Goal: Task Accomplishment & Management: Manage account settings

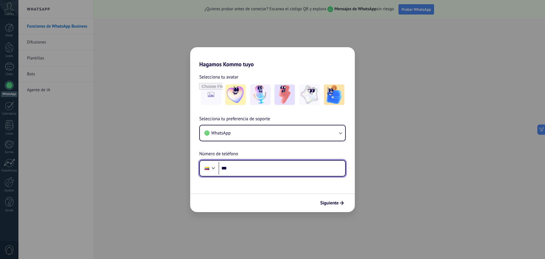
click at [238, 169] on input "***" at bounding box center [282, 168] width 127 height 13
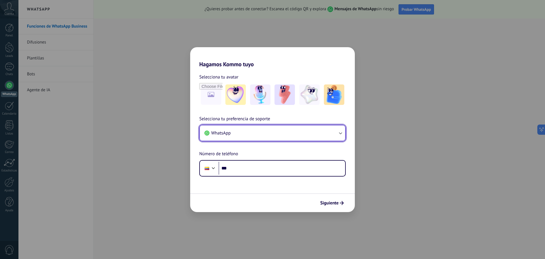
click at [253, 135] on button "WhatsApp" at bounding box center [272, 132] width 145 height 15
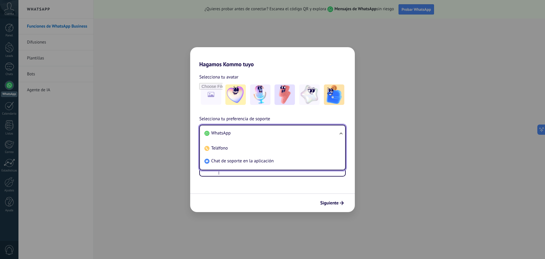
click at [253, 135] on li "WhatsApp" at bounding box center [271, 133] width 139 height 13
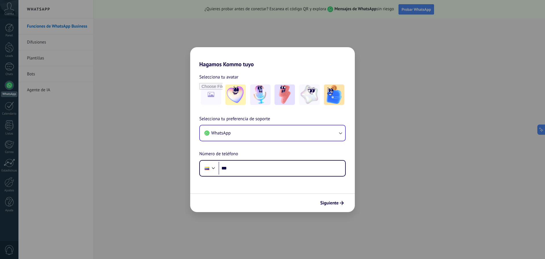
click at [229, 141] on div "WhatsApp" at bounding box center [272, 133] width 146 height 16
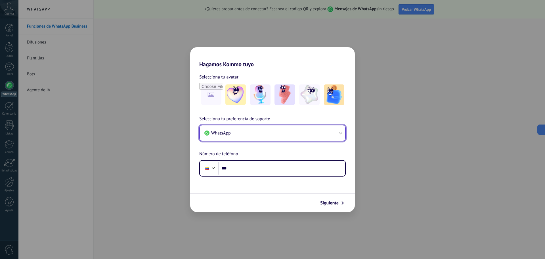
click at [233, 138] on button "WhatsApp" at bounding box center [272, 132] width 145 height 15
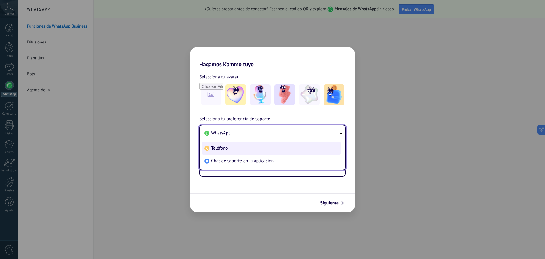
click at [216, 151] on li "Teléfono" at bounding box center [271, 148] width 139 height 13
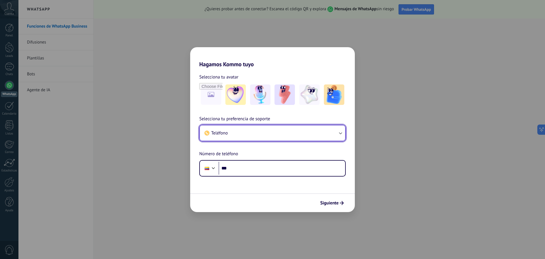
click at [232, 134] on button "Teléfono" at bounding box center [272, 132] width 145 height 15
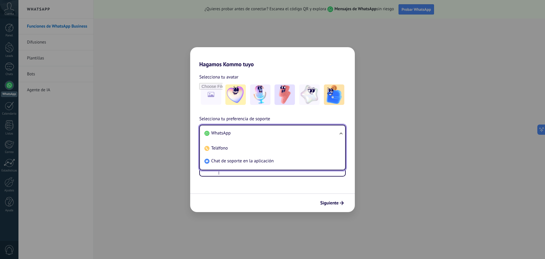
drag, startPoint x: 230, startPoint y: 161, endPoint x: 226, endPoint y: 143, distance: 18.6
click at [230, 161] on span "Chat de soporte en la aplicación" at bounding box center [242, 161] width 62 height 6
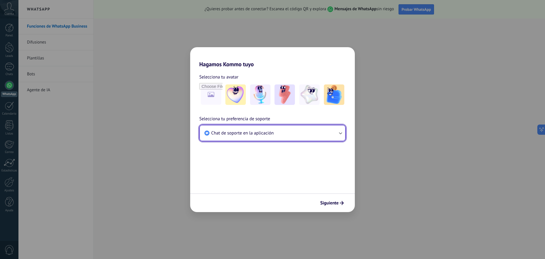
click at [222, 136] on button "Chat de soporte en la aplicación" at bounding box center [272, 132] width 145 height 15
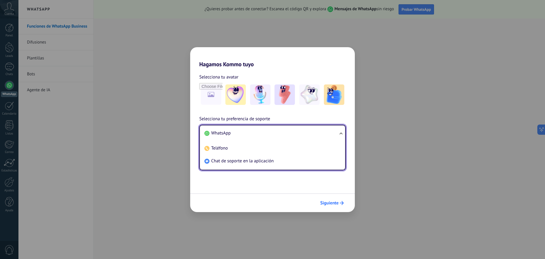
click at [331, 203] on span "Siguiente" at bounding box center [329, 203] width 18 height 4
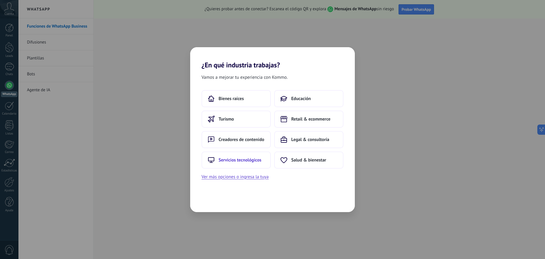
click at [261, 154] on button "Servicios tecnológicos" at bounding box center [236, 159] width 69 height 17
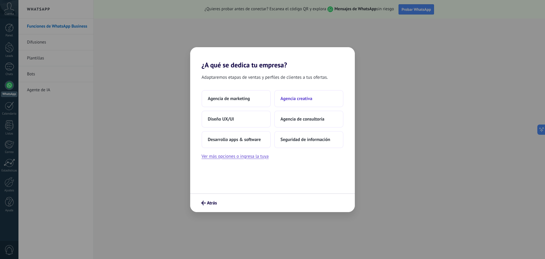
click at [289, 102] on button "Agencia creativa" at bounding box center [308, 98] width 69 height 17
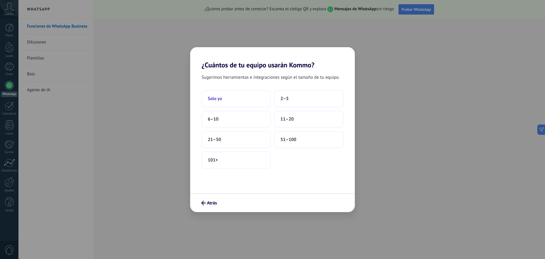
click at [249, 99] on button "Solo yo" at bounding box center [236, 98] width 69 height 17
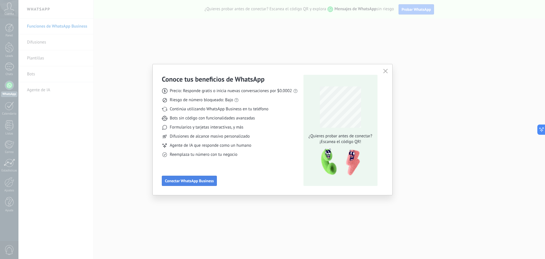
click at [186, 185] on button "Conectar WhatsApp Business" at bounding box center [189, 180] width 55 height 10
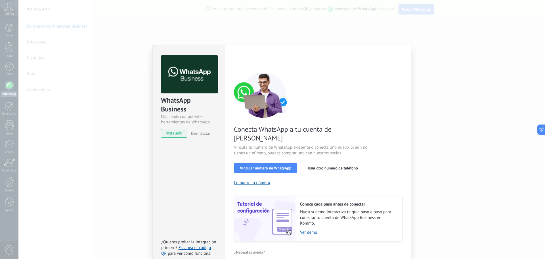
click at [324, 131] on span "Conecta WhatsApp a tu cuenta de Kommo" at bounding box center [301, 134] width 135 height 18
click at [321, 129] on span "Conecta WhatsApp a tu cuenta de Kommo" at bounding box center [301, 134] width 135 height 18
drag, startPoint x: 294, startPoint y: 138, endPoint x: 362, endPoint y: 146, distance: 68.4
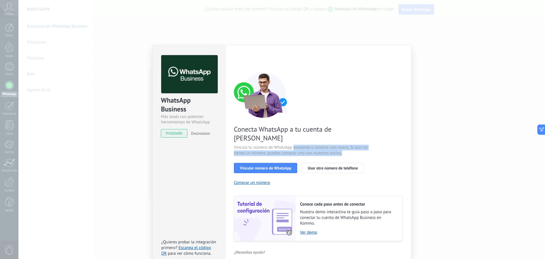
click at [351, 145] on span "Vincula tu número de WhatsApp existente o conecta uno nuevo. Si aún no tienes u…" at bounding box center [301, 150] width 135 height 11
click at [362, 146] on span "Vincula tu número de WhatsApp existente o conecta uno nuevo. Si aún no tienes u…" at bounding box center [301, 150] width 135 height 11
click at [332, 166] on span "Usar otro número de teléfono" at bounding box center [333, 168] width 50 height 4
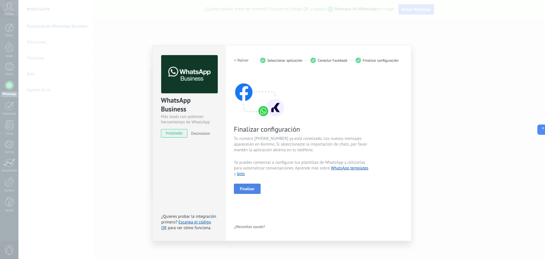
click at [250, 189] on span "Finalizar" at bounding box center [247, 189] width 15 height 4
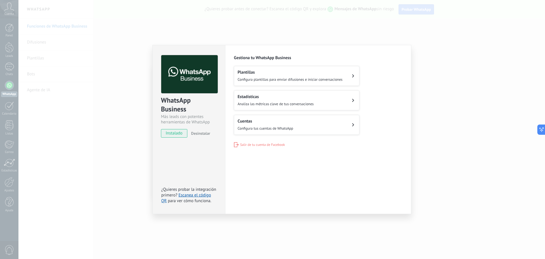
click at [263, 126] on span "Configura tus cuentas de WhatsApp" at bounding box center [266, 128] width 56 height 5
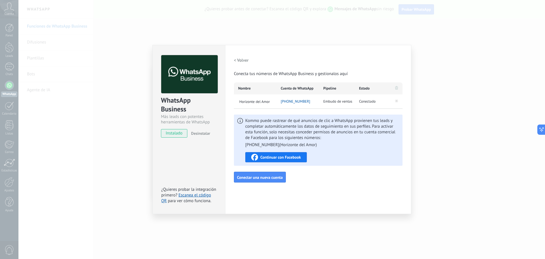
click at [476, 57] on div "WhatsApp Business Más leads con potentes herramientas de WhatsApp instalado Des…" at bounding box center [281, 129] width 527 height 259
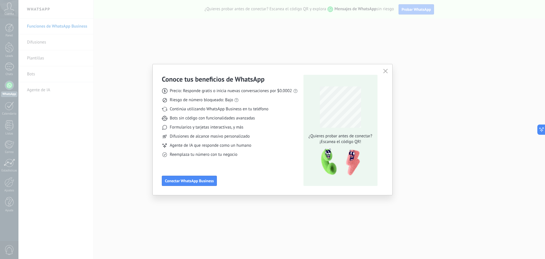
click at [384, 70] on icon "button" at bounding box center [385, 71] width 5 height 5
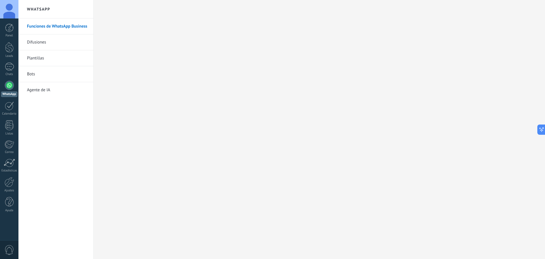
click at [9, 86] on div at bounding box center [9, 85] width 9 height 9
click at [12, 11] on div at bounding box center [9, 9] width 18 height 18
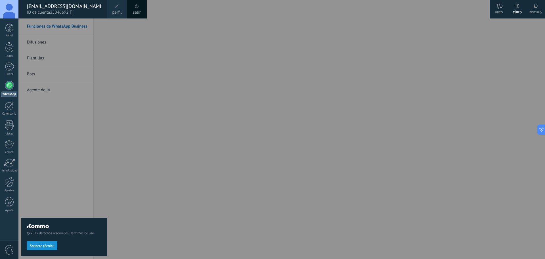
click at [138, 50] on div at bounding box center [290, 129] width 545 height 259
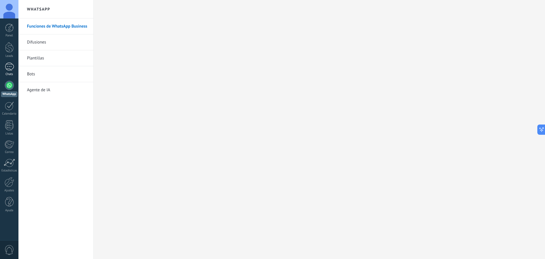
click at [7, 66] on div at bounding box center [9, 66] width 9 height 8
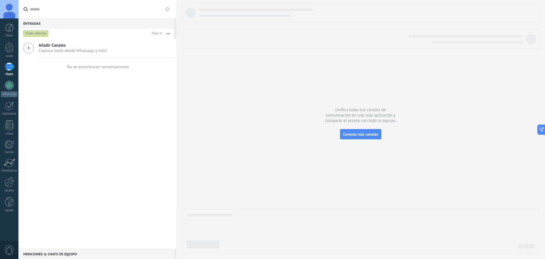
click at [56, 86] on div "Añadir Canales Captura leads desde Whatsapp y más! No se encontraron conversaci…" at bounding box center [97, 144] width 158 height 210
click at [8, 28] on div at bounding box center [9, 28] width 9 height 9
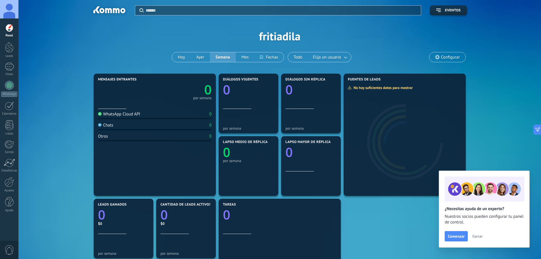
click at [119, 115] on div "WhatsApp Cloud API" at bounding box center [119, 113] width 42 height 5
click at [8, 89] on div at bounding box center [9, 85] width 9 height 9
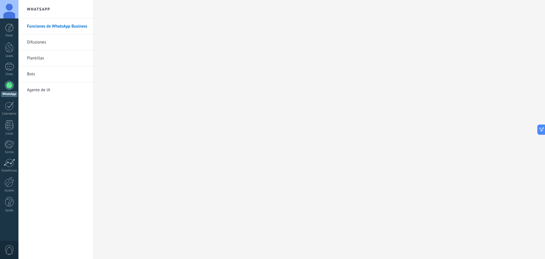
click at [38, 8] on h2 "WhatsApp" at bounding box center [56, 9] width 61 height 18
click at [41, 42] on link "Difusiones" at bounding box center [57, 42] width 61 height 16
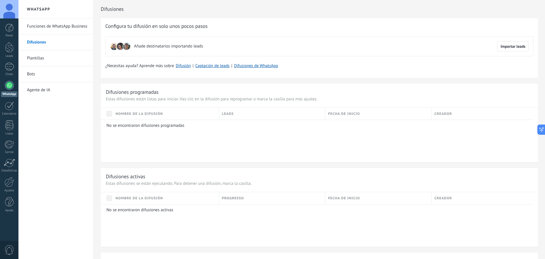
click at [39, 54] on link "Plantillas" at bounding box center [57, 58] width 61 height 16
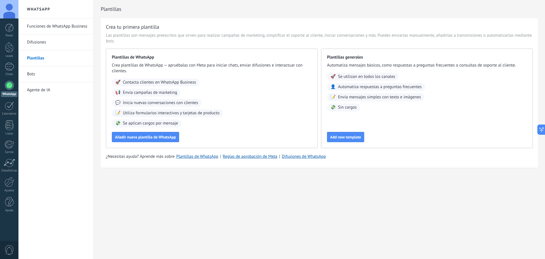
click at [35, 74] on link "Bots" at bounding box center [57, 74] width 61 height 16
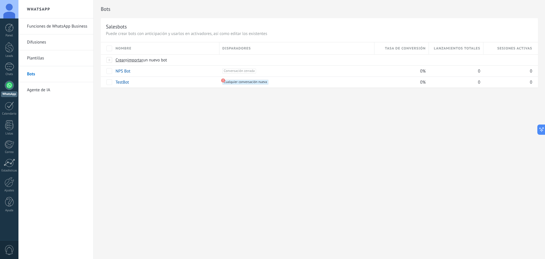
click at [42, 89] on link "Agente de IA" at bounding box center [57, 90] width 61 height 16
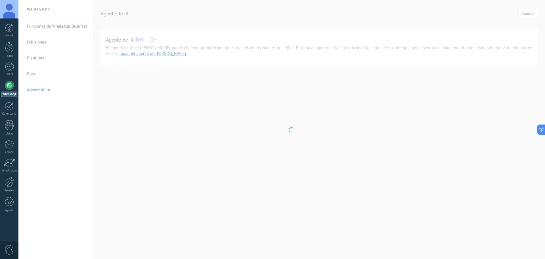
click at [281, 181] on body ".abccls-1,.abccls-2{fill-rule:evenodd}.abccls-2{fill:#fff} .abfcls-1{fill:none}…" at bounding box center [272, 129] width 545 height 259
click at [194, 101] on body ".abccls-1,.abccls-2{fill-rule:evenodd}.abccls-2{fill:#fff} .abfcls-1{fill:none}…" at bounding box center [272, 129] width 545 height 259
click at [315, 142] on body ".abccls-1,.abccls-2{fill-rule:evenodd}.abccls-2{fill:#fff} .abfcls-1{fill:none}…" at bounding box center [272, 129] width 545 height 259
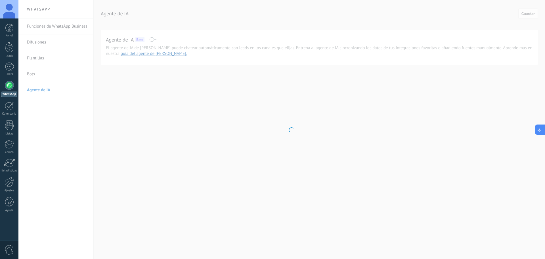
click at [542, 128] on icon at bounding box center [540, 129] width 6 height 6
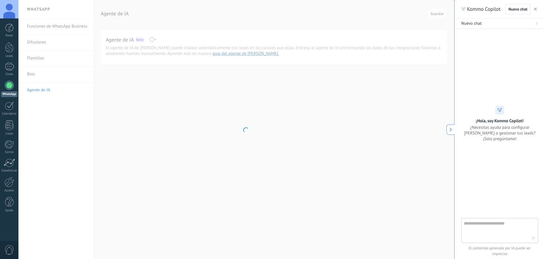
click at [536, 8] on icon "button" at bounding box center [535, 9] width 3 height 3
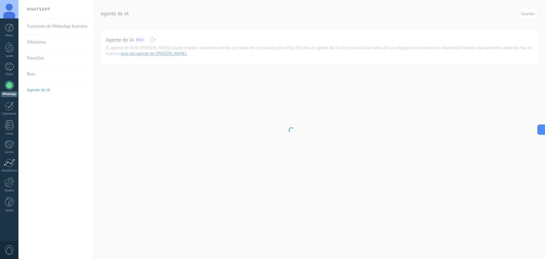
click at [199, 131] on body ".abccls-1,.abccls-2{fill-rule:evenodd}.abccls-2{fill:#fff} .abfcls-1{fill:none}…" at bounding box center [272, 129] width 545 height 259
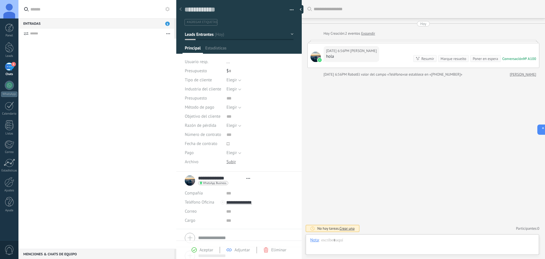
scroll to position [9, 0]
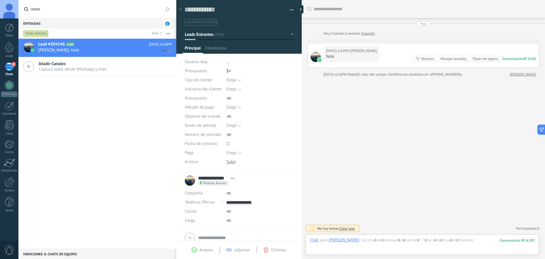
click at [86, 46] on h2 "Lead #504246 A100" at bounding box center [93, 44] width 110 height 6
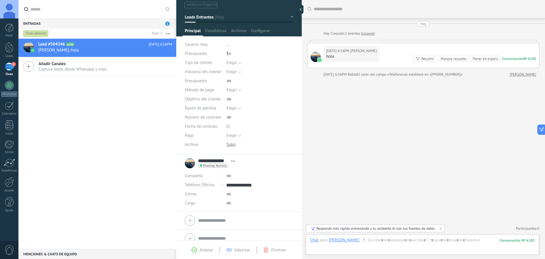
scroll to position [24, 0]
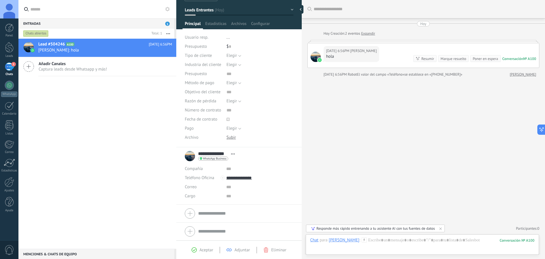
click at [200, 251] on span "Aceptar" at bounding box center [207, 249] width 14 height 5
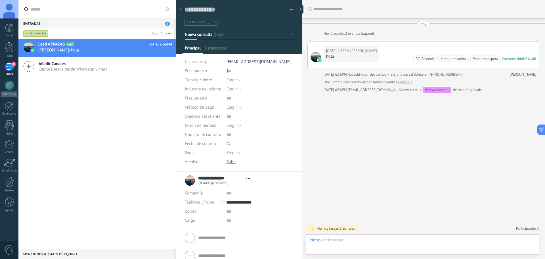
type textarea "**********"
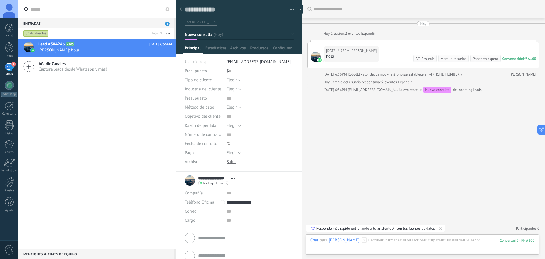
click at [428, 142] on div "Buscar Carga más Hoy Hoy Creación: 2 eventos Expandir Hoy 6:56PM Giraldo Brahia…" at bounding box center [423, 129] width 243 height 259
click at [384, 242] on div at bounding box center [422, 245] width 224 height 17
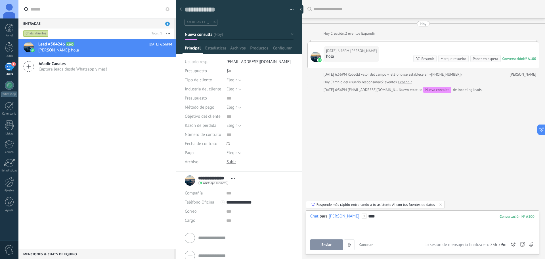
click at [395, 219] on div at bounding box center [422, 222] width 224 height 6
click at [329, 247] on button "Enviar" at bounding box center [326, 244] width 33 height 11
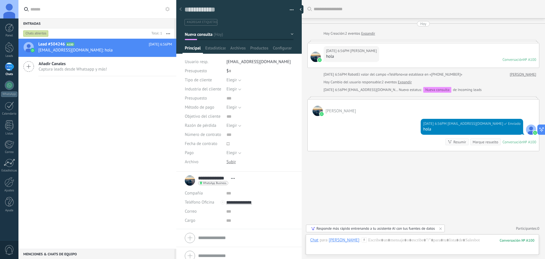
click at [459, 186] on div "Buscar Carga más Hoy Hoy Creación: 2 eventos Expandir Hoy 6:56PM Giraldo Brahia…" at bounding box center [423, 129] width 243 height 259
click at [469, 194] on div "Buscar Carga más Hoy Hoy Creación: 2 eventos Expandir Hoy 6:56PM Giraldo Brahia…" at bounding box center [423, 129] width 243 height 259
click at [391, 177] on div "Buscar Carga más Hoy Hoy Creación: 2 eventos Expandir Hoy 6:56PM Giraldo Brahia…" at bounding box center [423, 129] width 243 height 259
click at [301, 8] on div at bounding box center [302, 9] width 9 height 9
type textarea "**********"
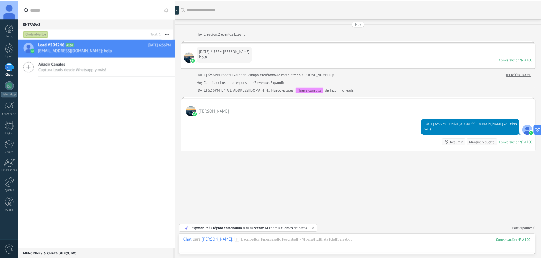
scroll to position [5, 0]
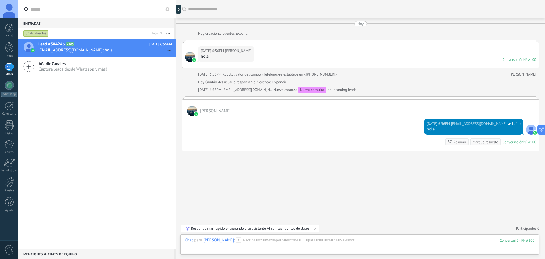
click at [143, 144] on div "Lead #504246 A100 Hoy 6:56PM fritiadila@gmail.com: hola Añadir Canales Captura …" at bounding box center [97, 144] width 158 height 210
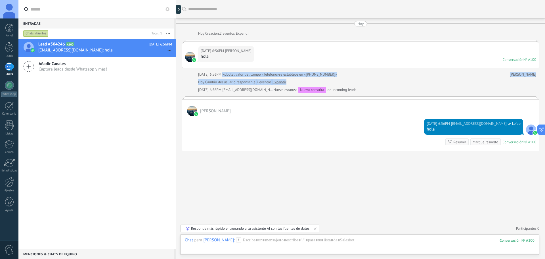
drag, startPoint x: 218, startPoint y: 73, endPoint x: 353, endPoint y: 85, distance: 135.9
click at [341, 81] on div "Hoy Hoy Creación: 2 eventos Expandir Hoy 6:56PM Giraldo Brahian hola Conversaci…" at bounding box center [360, 86] width 357 height 130
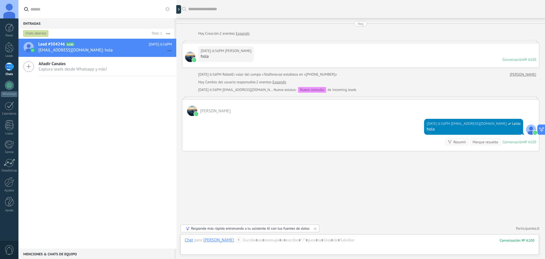
click at [355, 86] on div "Hoy Hoy Creación: 2 eventos Expandir Hoy 6:56PM Giraldo Brahian hola Conversaci…" at bounding box center [360, 86] width 357 height 130
click at [360, 205] on div "Buscar Carga más Hoy Hoy Creación: 2 eventos Expandir Hoy 6:56PM Giraldo Brahia…" at bounding box center [360, 129] width 369 height 259
click at [169, 10] on use at bounding box center [167, 9] width 5 height 5
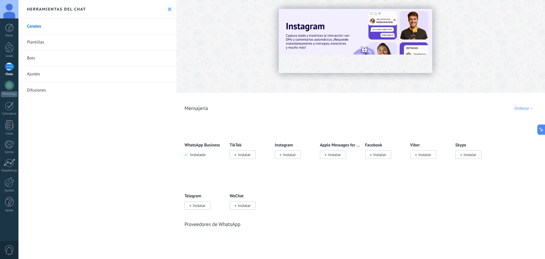
click at [263, 77] on div at bounding box center [360, 44] width 369 height 81
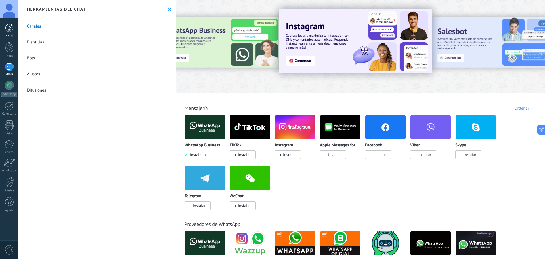
click at [12, 28] on div at bounding box center [9, 28] width 9 height 9
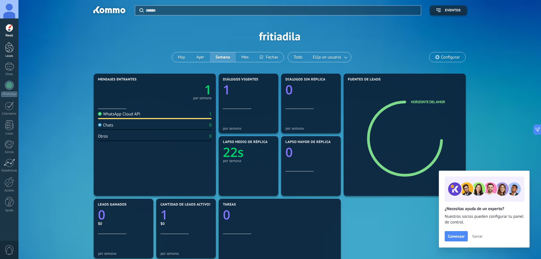
click at [7, 53] on link "Leads" at bounding box center [9, 50] width 18 height 16
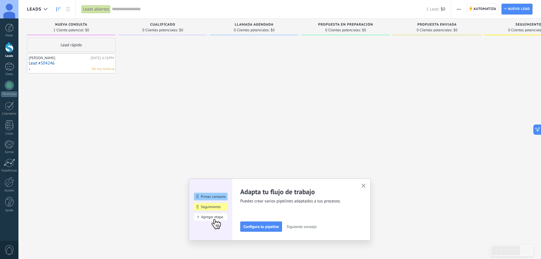
click at [365, 184] on icon "button" at bounding box center [363, 185] width 4 height 4
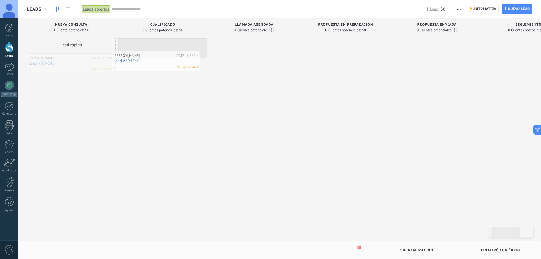
drag, startPoint x: 91, startPoint y: 63, endPoint x: 175, endPoint y: 61, distance: 84.4
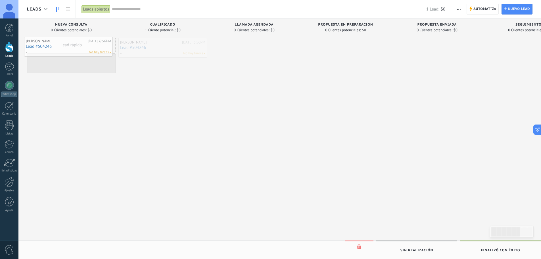
drag, startPoint x: 167, startPoint y: 47, endPoint x: 72, endPoint y: 46, distance: 95.4
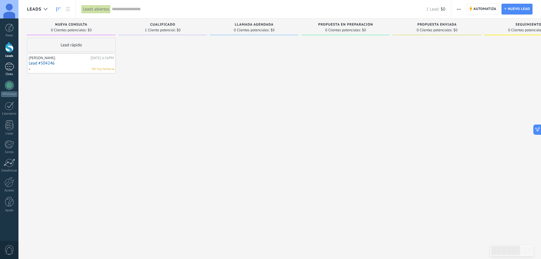
click at [10, 68] on div "1" at bounding box center [9, 66] width 9 height 8
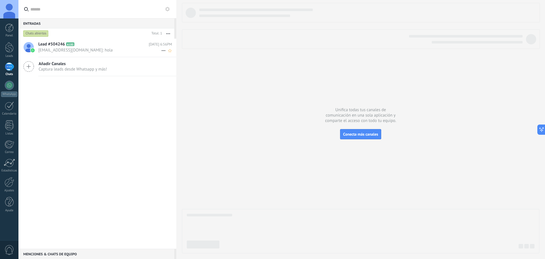
click at [77, 48] on span "[EMAIL_ADDRESS][DOMAIN_NAME]: hola" at bounding box center [99, 49] width 123 height 5
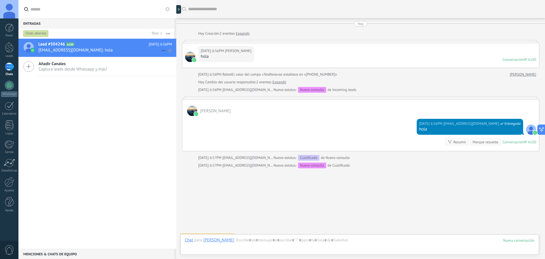
scroll to position [9, 0]
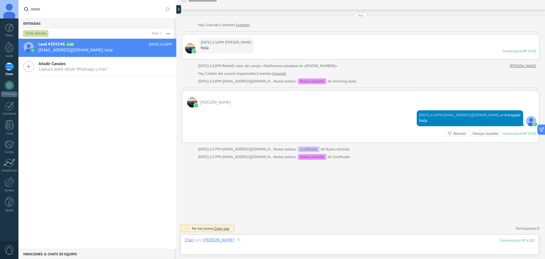
click at [251, 246] on div at bounding box center [360, 245] width 350 height 17
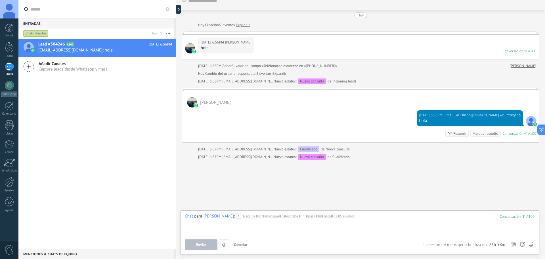
click at [224, 246] on icon "4" at bounding box center [223, 244] width 5 height 5
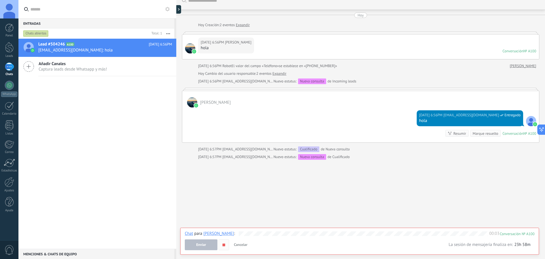
click at [226, 246] on icon "button" at bounding box center [223, 244] width 5 height 5
click at [200, 243] on span "Enviar" at bounding box center [201, 244] width 10 height 4
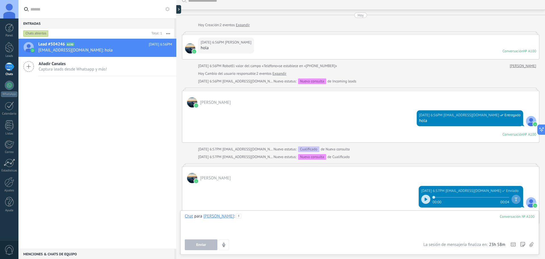
scroll to position [5, 0]
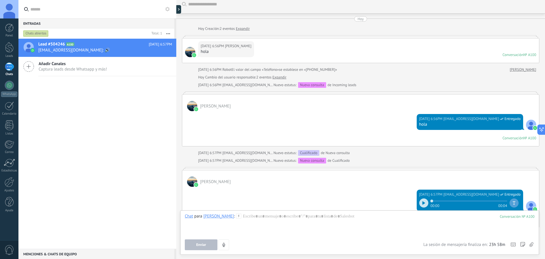
click at [143, 190] on div "Lead #504246 A100 Hoy 6:57PM fritiadila@gmail.com: 🔊 Añadir Canales Captura lea…" at bounding box center [97, 144] width 158 height 210
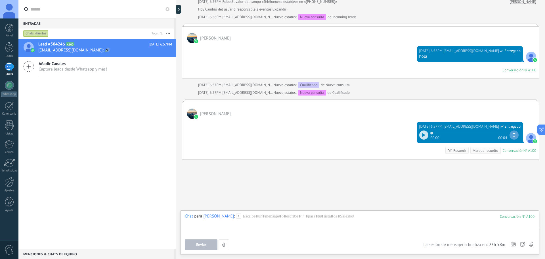
scroll to position [89, 0]
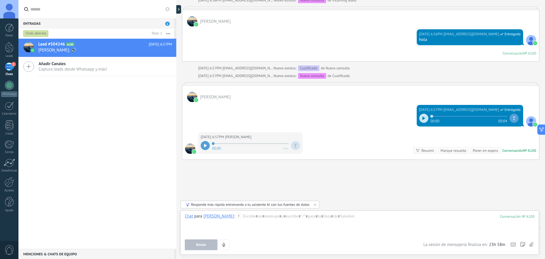
click at [207, 147] on icon at bounding box center [205, 145] width 3 height 3
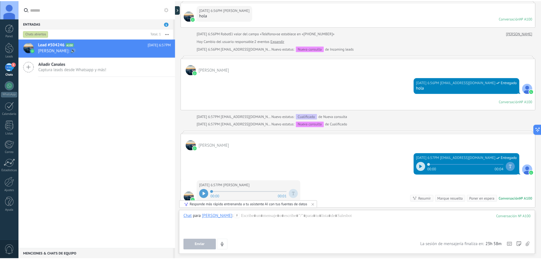
scroll to position [0, 0]
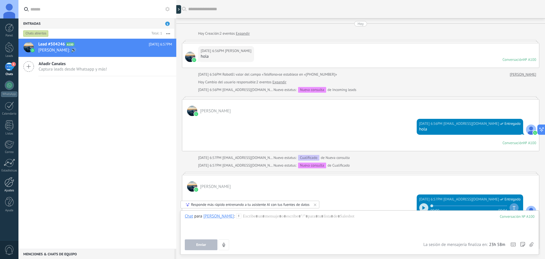
click at [9, 183] on div at bounding box center [10, 182] width 10 height 10
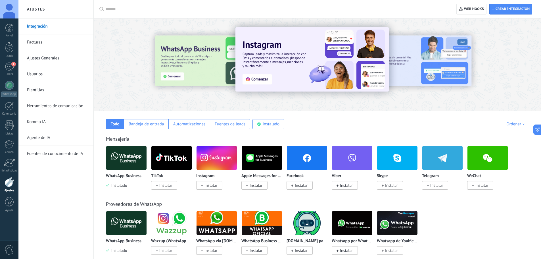
click at [37, 44] on link "Facturas" at bounding box center [57, 42] width 61 height 16
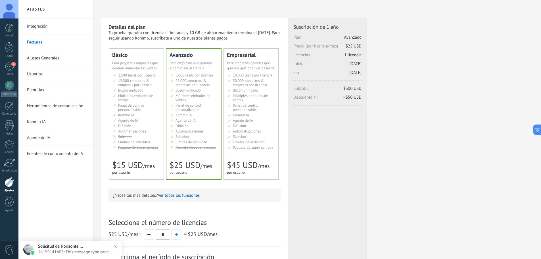
drag, startPoint x: 215, startPoint y: 32, endPoint x: 277, endPoint y: 38, distance: 62.5
click at [277, 38] on div "Tu prueba gratuita con licencias ilimitadas y 10 GB de almacenamiento termina e…" at bounding box center [194, 35] width 172 height 11
click at [277, 42] on div "Detalles del plan Tu prueba gratuita con licencias ilimitadas y 10 GB de almace…" at bounding box center [194, 173] width 172 height 299
drag, startPoint x: 302, startPoint y: 28, endPoint x: 363, endPoint y: 38, distance: 61.4
click at [359, 37] on div "Suscripción de 1 año Plan Avanzado Precio (por licencia/mes) $25 USD Licencias …" at bounding box center [327, 52] width 68 height 57
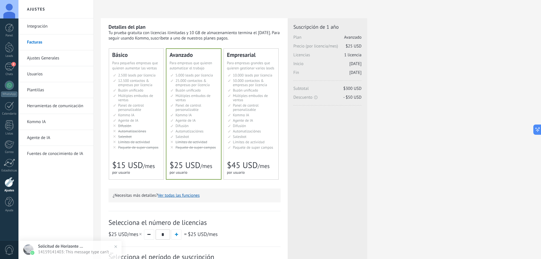
click at [368, 39] on div "Detalles del plan Tu prueba gratuita con licencias ilimitadas y 10 GB de almace…" at bounding box center [317, 181] width 433 height 327
click at [147, 57] on div "Básico" at bounding box center [136, 55] width 48 height 6
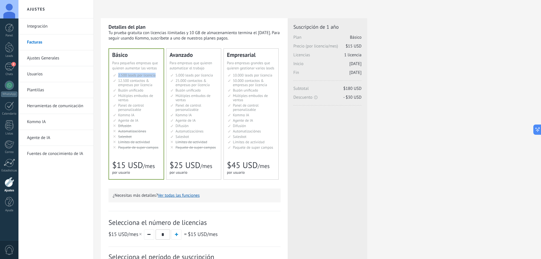
drag, startPoint x: 119, startPoint y: 75, endPoint x: 156, endPoint y: 78, distance: 37.3
click at [156, 77] on ul "2.500 сделок на место 2.500 leads per seat 2.500 leads por licencia 添加线索和联系人 2.…" at bounding box center [136, 111] width 47 height 76
click at [148, 83] on span "12.500 contactos & empresas por licencia" at bounding box center [135, 82] width 34 height 9
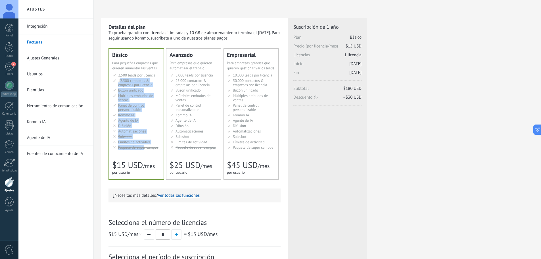
drag, startPoint x: 124, startPoint y: 79, endPoint x: 152, endPoint y: 146, distance: 72.7
click at [147, 145] on ul "2.500 сделок на место 2.500 leads per seat 2.500 leads por licencia 添加线索和联系人 2.…" at bounding box center [136, 111] width 47 height 76
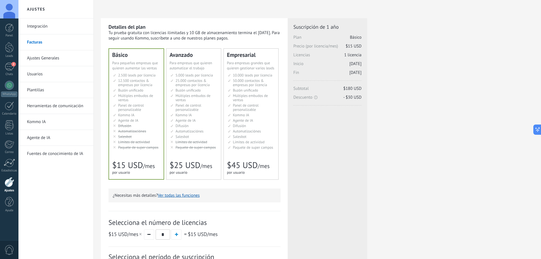
click at [156, 149] on span "Paquete de super campos" at bounding box center [138, 147] width 40 height 5
click at [214, 143] on li "Мониторинг активности Activity limits Límites de actividad Activity limits Limi…" at bounding box center [193, 142] width 47 height 4
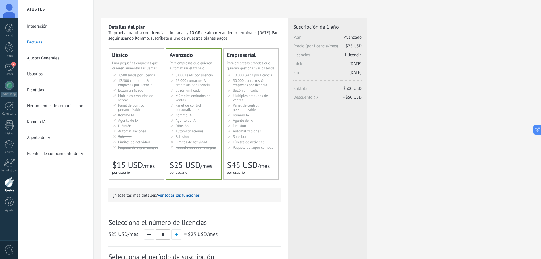
click at [253, 140] on span "Límites de actividad" at bounding box center [249, 141] width 32 height 5
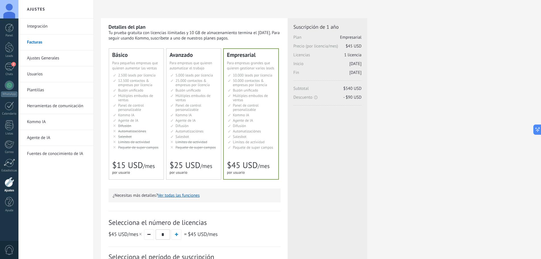
drag, startPoint x: 108, startPoint y: 73, endPoint x: 127, endPoint y: 80, distance: 20.9
click at [108, 73] on div "Detalles del plan Tu prueba gratuita con licencias ilimitadas y 10 GB de almace…" at bounding box center [194, 174] width 187 height 313
click at [138, 84] on span "12.500 contactos & empresas por licencia" at bounding box center [135, 82] width 34 height 9
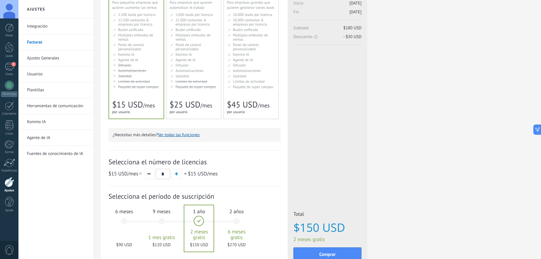
scroll to position [105, 0]
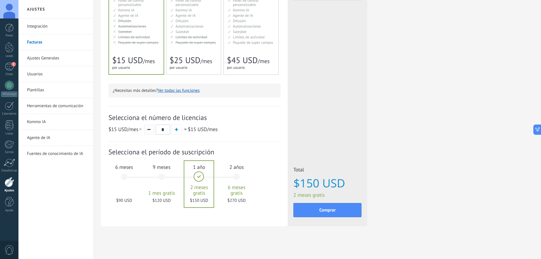
click at [148, 129] on button "button" at bounding box center [149, 129] width 10 height 10
click at [122, 176] on div "6 meses $90 USD" at bounding box center [124, 179] width 31 height 40
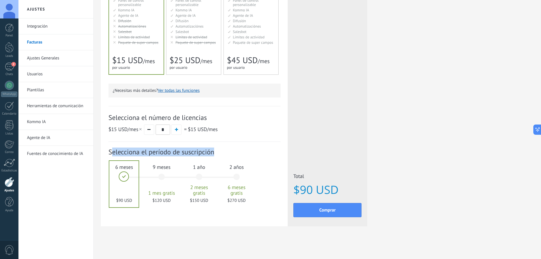
drag, startPoint x: 228, startPoint y: 155, endPoint x: 115, endPoint y: 146, distance: 113.6
click at [114, 146] on div "Suscripción: Selecciona el período de suscripción 1 mes" at bounding box center [194, 180] width 172 height 76
click at [221, 134] on div "$15 USD /mes * = $15 USD /mes" at bounding box center [194, 129] width 172 height 11
click at [160, 177] on div "9 meses 1 mes gratis $120 USD" at bounding box center [161, 179] width 31 height 40
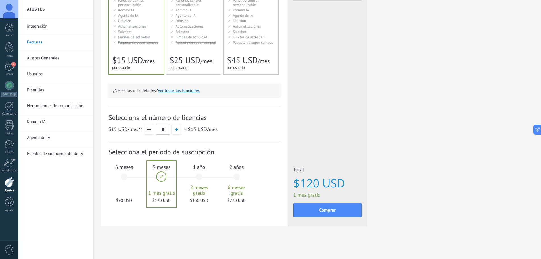
click at [198, 176] on div "1 año 2 meses gratis $150 USD" at bounding box center [199, 179] width 31 height 40
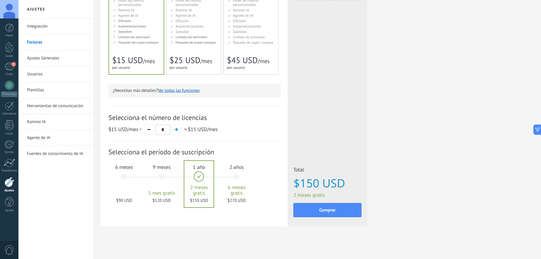
click at [237, 177] on div "2 años 6 meses gratis $270 USD" at bounding box center [236, 179] width 31 height 40
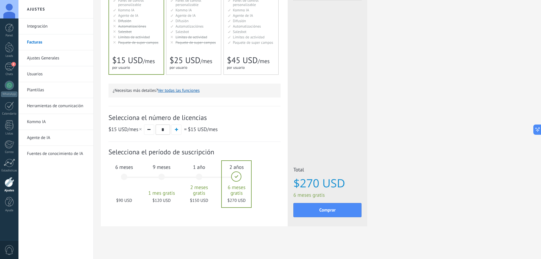
click at [125, 176] on div "6 meses $90 USD" at bounding box center [124, 179] width 31 height 40
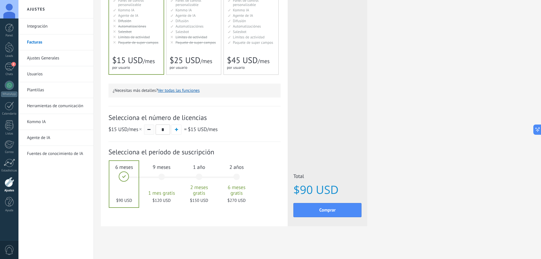
click at [152, 129] on button "button" at bounding box center [149, 129] width 10 height 10
click at [140, 129] on span at bounding box center [140, 129] width 2 height 2
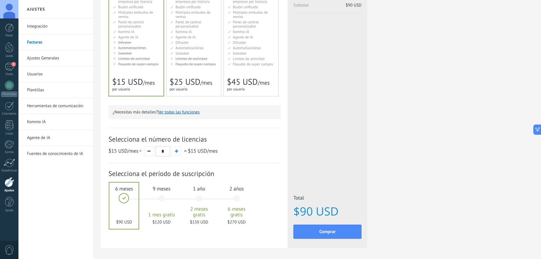
scroll to position [77, 0]
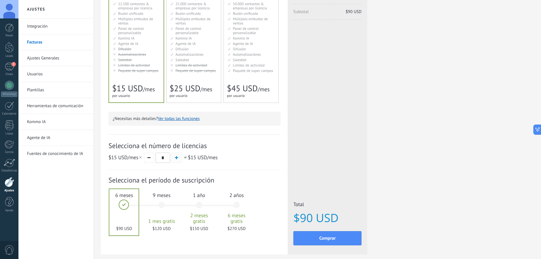
click at [177, 153] on div "$15 USD /mes * = $15 USD /mes" at bounding box center [194, 157] width 172 height 11
click at [177, 157] on span "button" at bounding box center [176, 157] width 3 height 3
click at [150, 158] on span "button" at bounding box center [148, 157] width 3 height 1
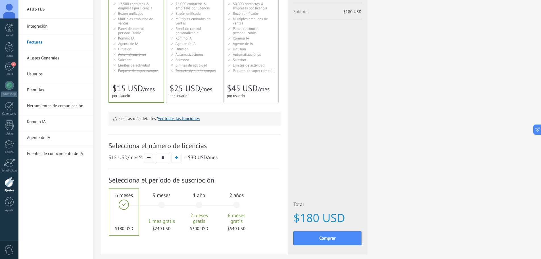
type input "*"
click at [150, 158] on span "button" at bounding box center [148, 157] width 3 height 1
drag, startPoint x: 150, startPoint y: 158, endPoint x: 153, endPoint y: 158, distance: 3.1
click at [150, 158] on span "button" at bounding box center [148, 157] width 3 height 1
click at [229, 158] on div "$15 USD /mes * = $15 USD /mes" at bounding box center [194, 157] width 172 height 11
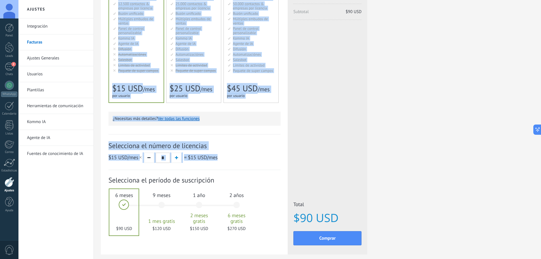
drag, startPoint x: 229, startPoint y: 158, endPoint x: 170, endPoint y: 156, distance: 59.4
click at [100, 138] on div "Detalles del plan Tu prueba gratuita con licencias ilimitadas y 10 GB de almace…" at bounding box center [317, 104] width 447 height 363
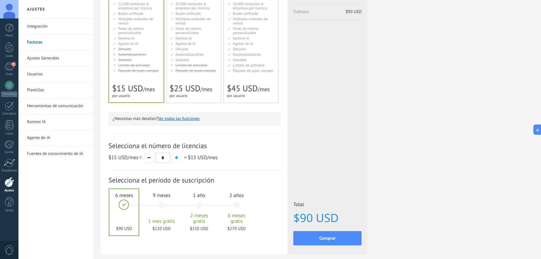
click at [225, 155] on div "$15 USD /mes * = $15 USD /mes" at bounding box center [194, 157] width 172 height 11
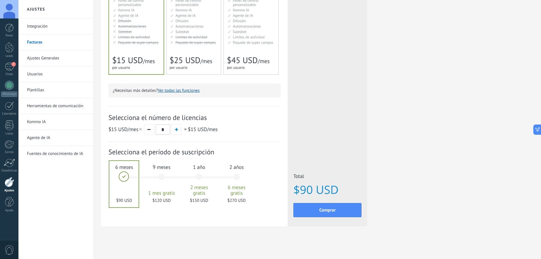
click at [172, 220] on div "Detalles del plan Tu prueba gratuita con licencias ilimitadas y 10 GB de almace…" at bounding box center [194, 69] width 187 height 313
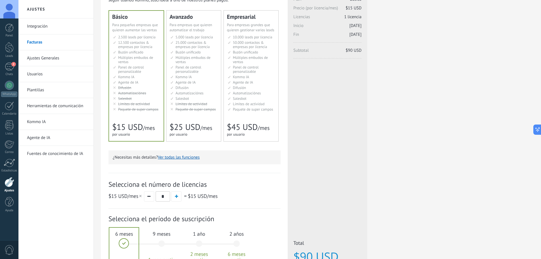
scroll to position [0, 0]
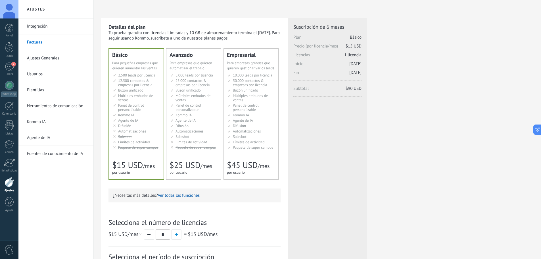
click at [392, 147] on div "Detalles del plan Tu prueba gratuita con licencias ilimitadas y 10 GB de almace…" at bounding box center [317, 181] width 433 height 327
drag, startPoint x: 342, startPoint y: 55, endPoint x: 392, endPoint y: 79, distance: 55.5
click at [375, 58] on div "Detalles del plan Tu prueba gratuita con licencias ilimitadas y 10 GB de almace…" at bounding box center [317, 181] width 433 height 327
click at [393, 81] on div "Detalles del plan Tu prueba gratuita con licencias ilimitadas y 10 GB de almace…" at bounding box center [317, 181] width 433 height 327
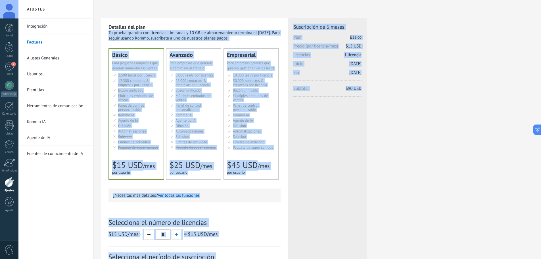
drag, startPoint x: 371, startPoint y: 94, endPoint x: 355, endPoint y: 61, distance: 36.7
click at [286, 27] on div "Detalles del plan Tu prueba gratuita con licencias ilimitadas y 10 GB de almace…" at bounding box center [317, 181] width 433 height 327
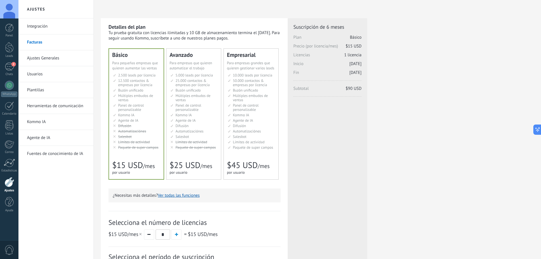
click at [426, 89] on div "Detalles del plan Tu prueba gratuita con licencias ilimitadas y 10 GB de almace…" at bounding box center [317, 181] width 433 height 327
click at [203, 82] on span "25.000 contactos & empresas por licencia" at bounding box center [192, 82] width 34 height 9
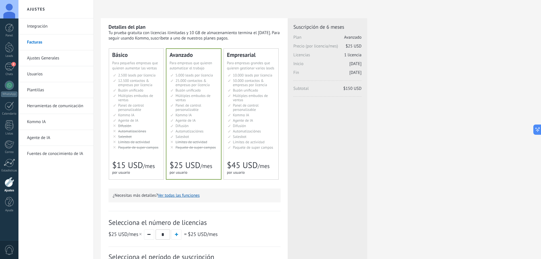
click at [254, 83] on span "50.000 contactos & empresas por licencia" at bounding box center [250, 82] width 34 height 9
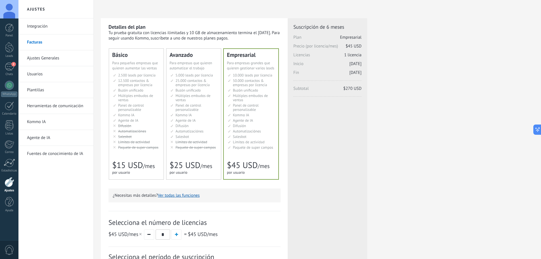
click at [124, 71] on div "Básico Для увеличения продаж в малом бизнесе For small businesses that want to …" at bounding box center [136, 114] width 55 height 131
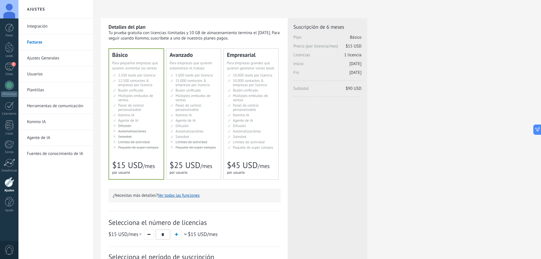
click at [193, 72] on div "Avanzado Для автоматизации сделок в растущей компании For growing businesses th…" at bounding box center [193, 114] width 55 height 131
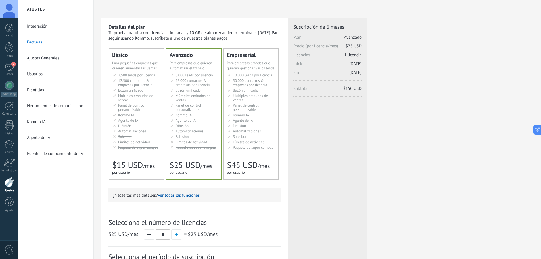
click at [258, 73] on span "10.000 leads por licencia" at bounding box center [252, 75] width 39 height 5
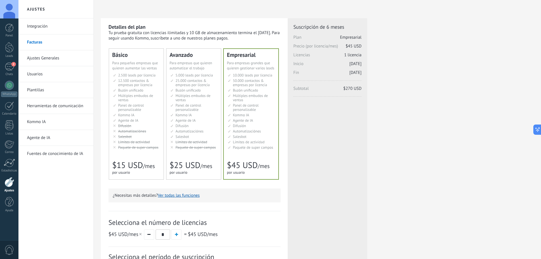
click at [142, 74] on span "2.500 leads por licencia" at bounding box center [136, 75] width 37 height 5
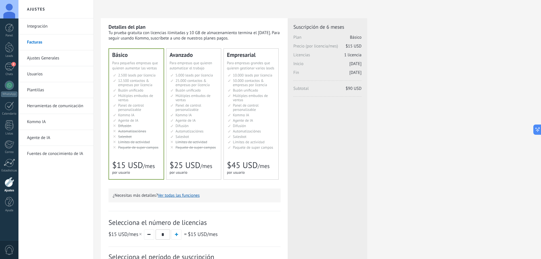
click at [416, 160] on div "Detalles del plan Tu prueba gratuita con licencias ilimitadas y 10 GB de almace…" at bounding box center [317, 181] width 433 height 327
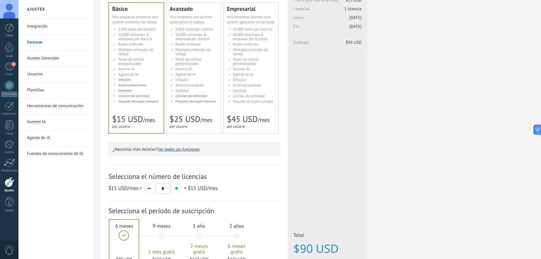
scroll to position [105, 0]
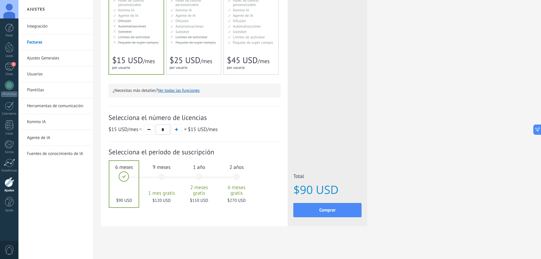
click at [403, 127] on div "Detalles del plan Tu prueba gratuita con licencias ilimitadas y 10 GB de almace…" at bounding box center [317, 76] width 433 height 327
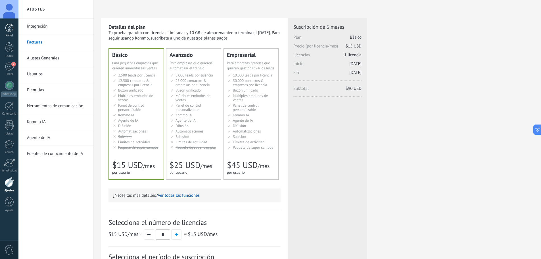
click at [9, 35] on div "Panel" at bounding box center [9, 36] width 16 height 4
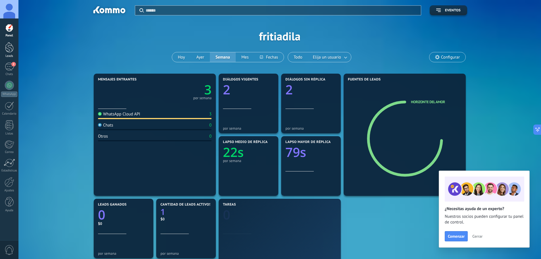
click at [14, 50] on link "Leads" at bounding box center [9, 50] width 18 height 16
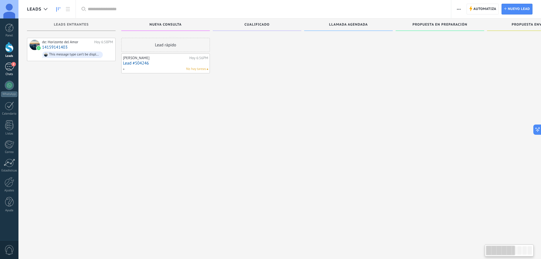
click at [12, 64] on span "2" at bounding box center [13, 64] width 5 height 5
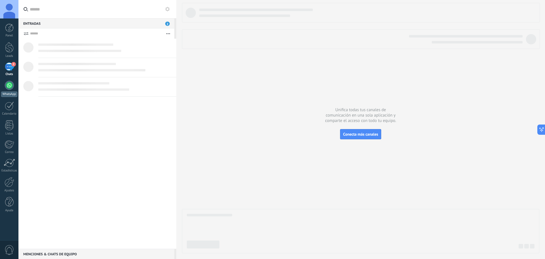
click at [11, 86] on div at bounding box center [9, 85] width 9 height 9
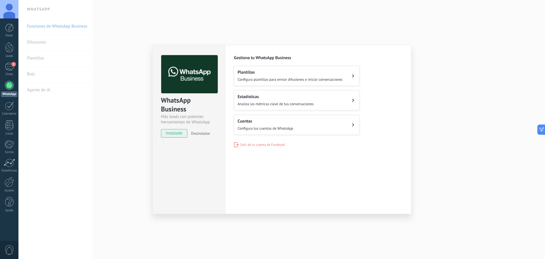
click at [444, 90] on div "WhatsApp Business Más leads con potentes herramientas de WhatsApp instalado Des…" at bounding box center [281, 129] width 527 height 259
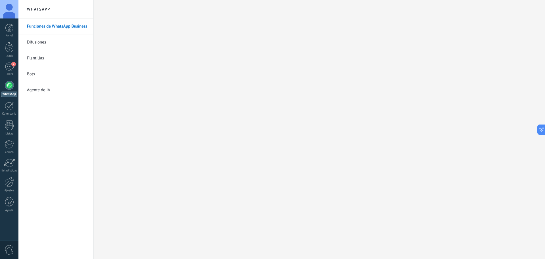
click at [10, 249] on span "0" at bounding box center [10, 250] width 10 height 10
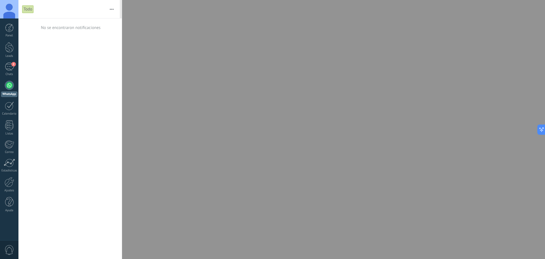
click at [10, 249] on span "0" at bounding box center [10, 250] width 10 height 10
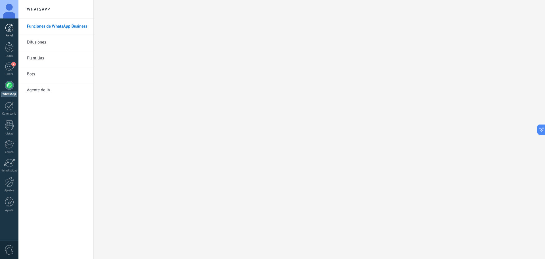
click at [10, 34] on div "Panel" at bounding box center [9, 36] width 16 height 4
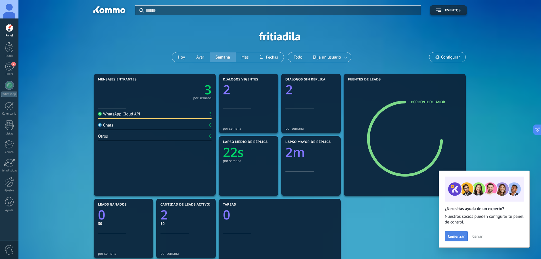
click at [462, 236] on span "Comenzar" at bounding box center [456, 236] width 17 height 4
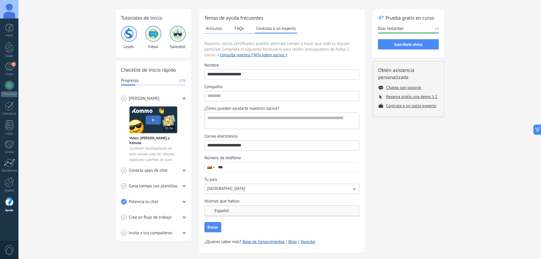
scroll to position [28, 0]
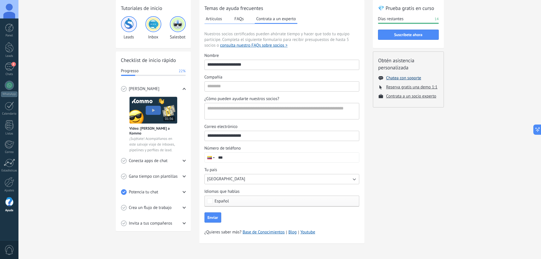
click at [403, 78] on button "Chatea con soporte" at bounding box center [403, 77] width 35 height 5
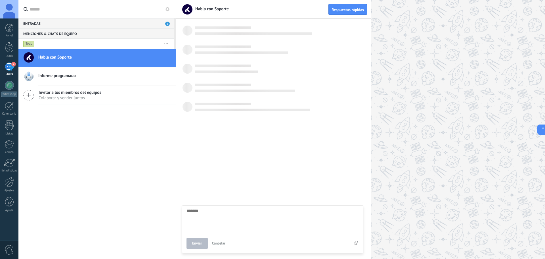
scroll to position [5, 0]
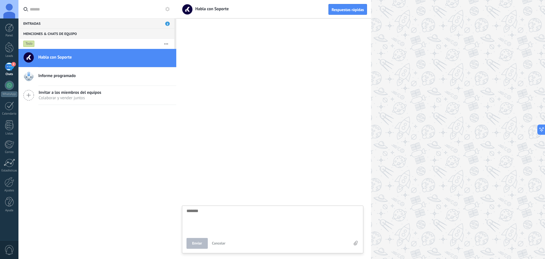
click at [215, 212] on textarea at bounding box center [273, 219] width 172 height 23
type textarea "*"
type textarea "**"
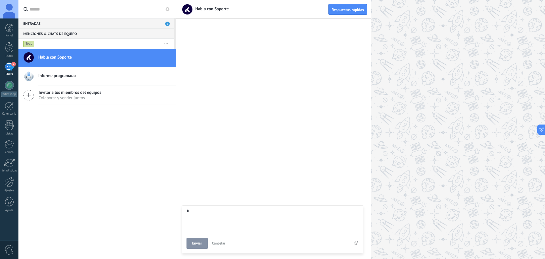
type textarea "**"
type textarea "***"
type textarea "****"
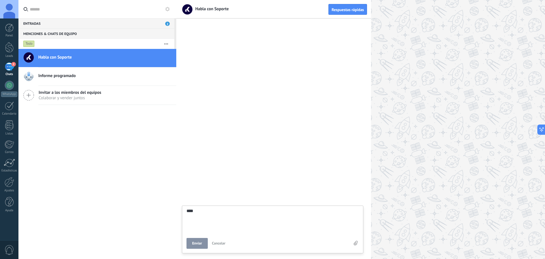
type textarea "****"
type textarea "******"
type textarea "*******"
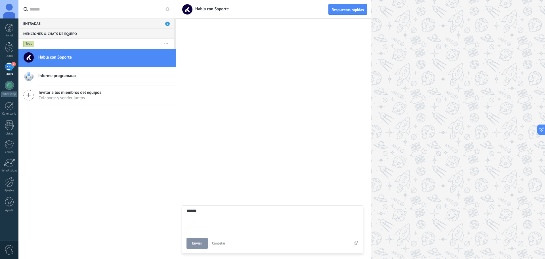
type textarea "*******"
type textarea "********"
type textarea "*********"
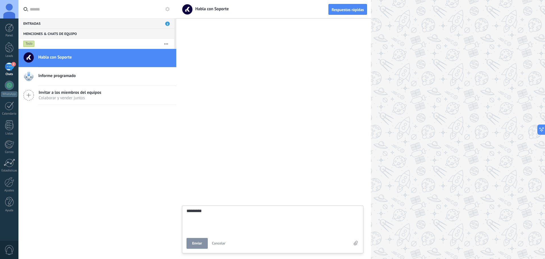
type textarea "**********"
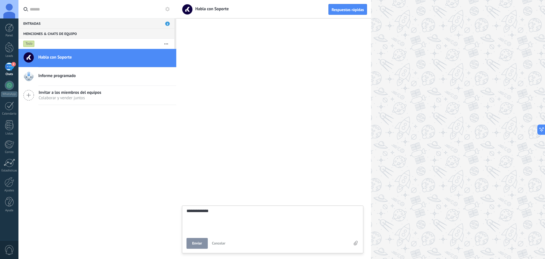
type textarea "**********"
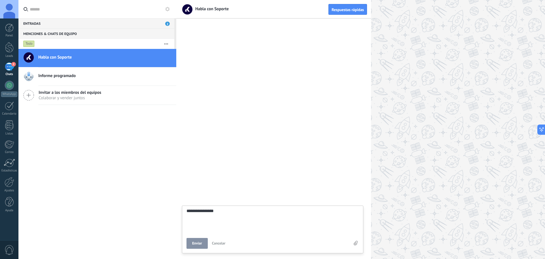
type textarea "**********"
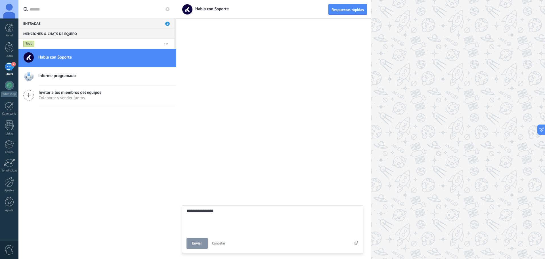
type textarea "**********"
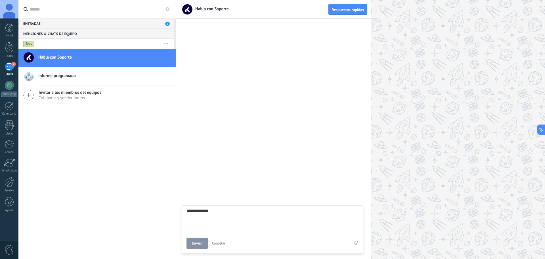
type textarea "**********"
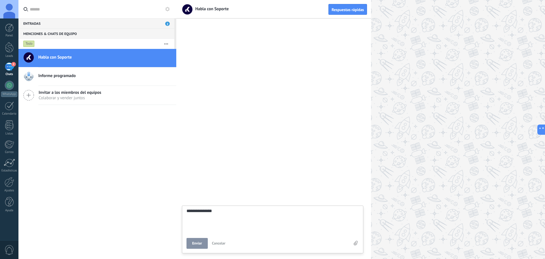
type textarea "**********"
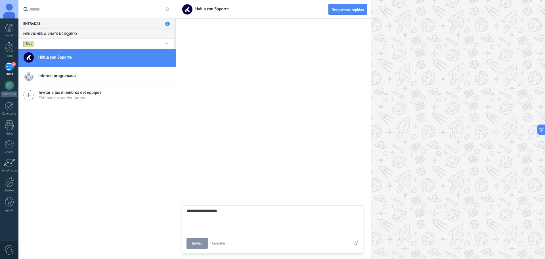
type textarea "**********"
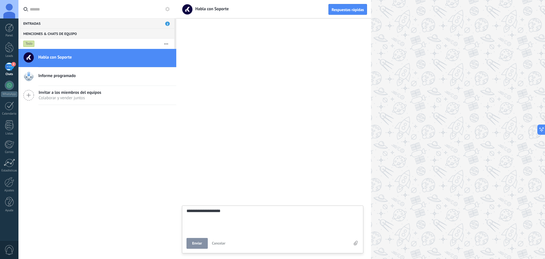
type textarea "**********"
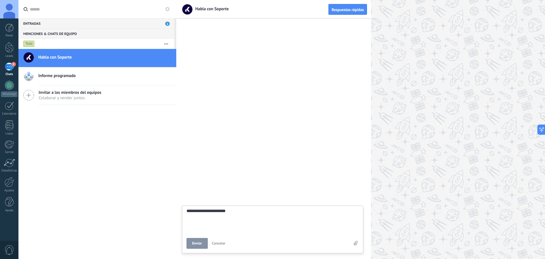
type textarea "**********"
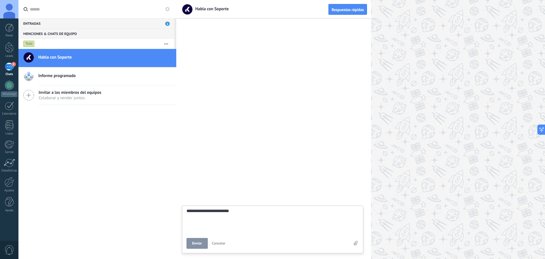
type textarea "**********"
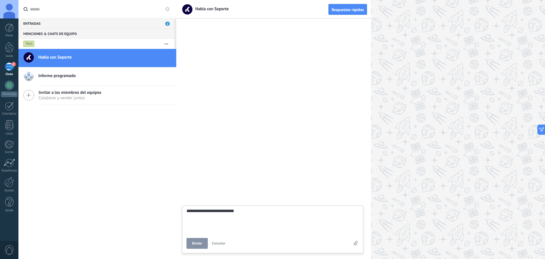
type textarea "**********"
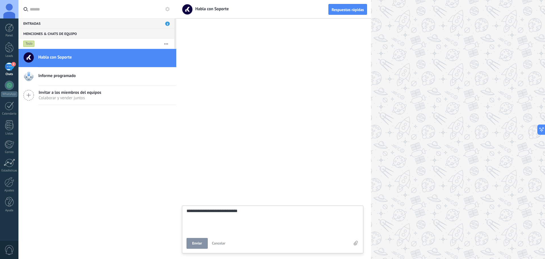
type textarea "**********"
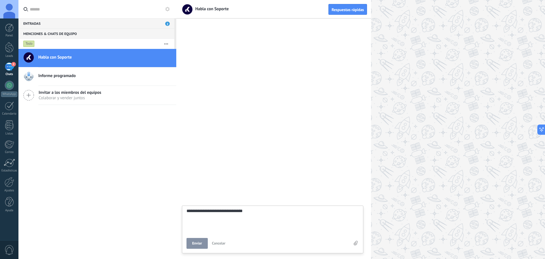
type textarea "**********"
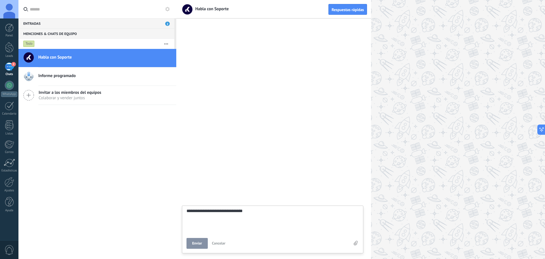
type textarea "**********"
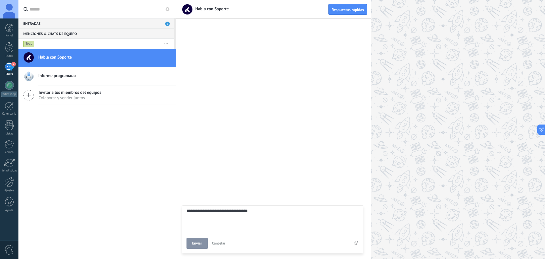
type textarea "**********"
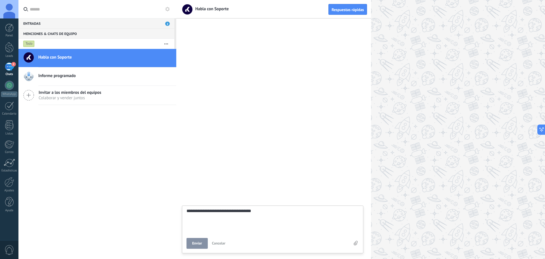
type textarea "**********"
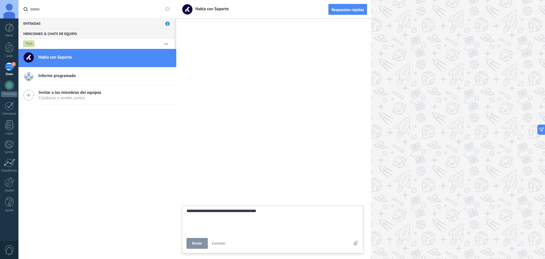
type textarea "**********"
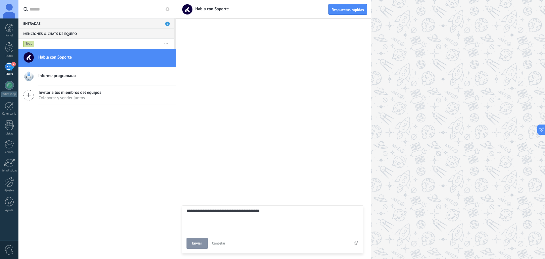
type textarea "**********"
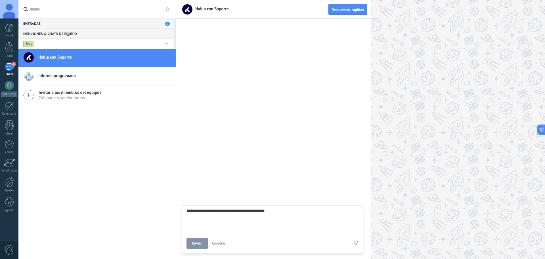
type textarea "**********"
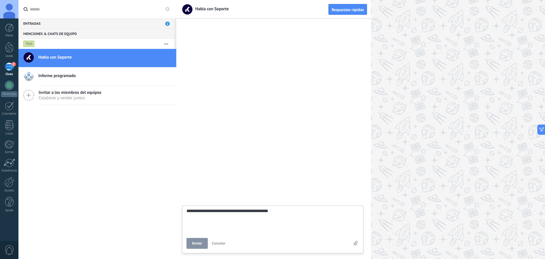
type textarea "**********"
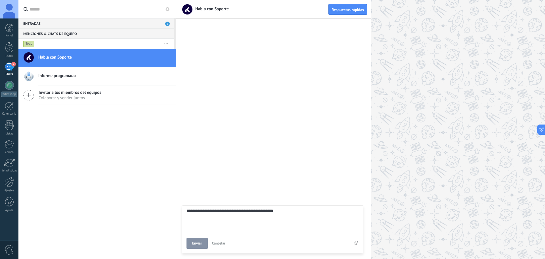
type textarea "**********"
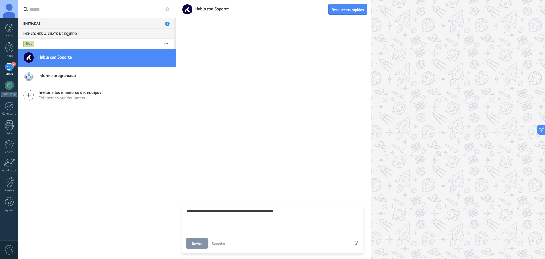
type textarea "**********"
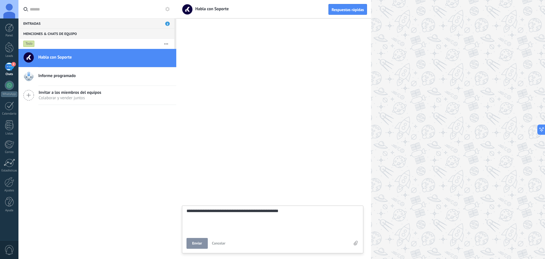
type textarea "**********"
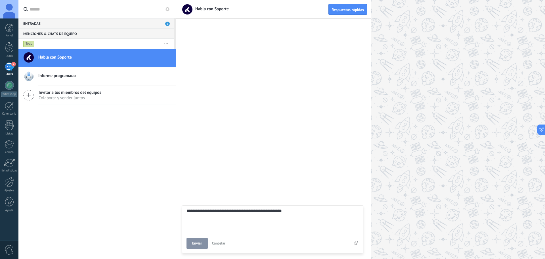
type textarea "**********"
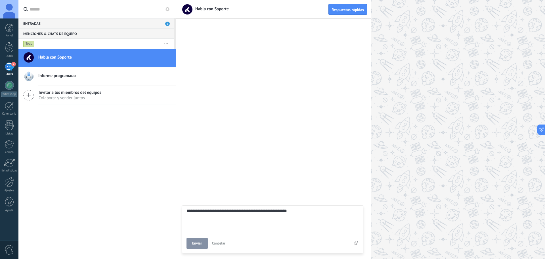
type textarea "**********"
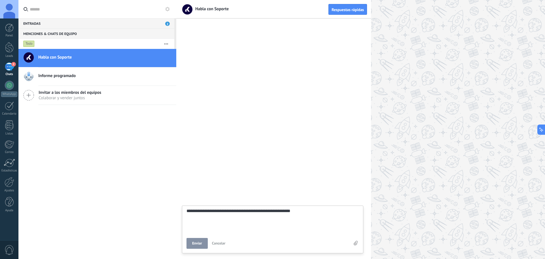
type textarea "**********"
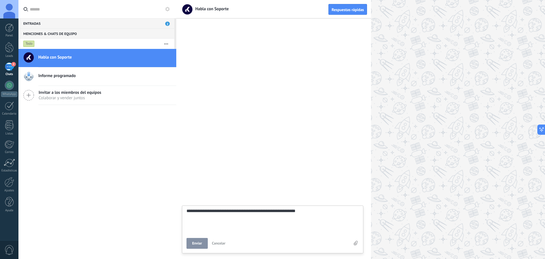
type textarea "**********"
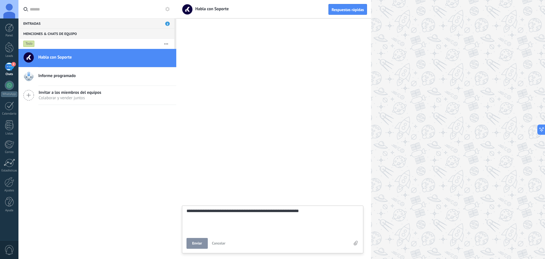
type textarea "**********"
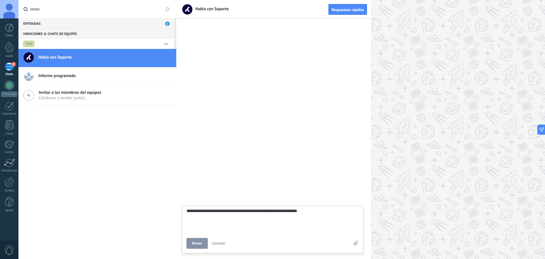
type textarea "**********"
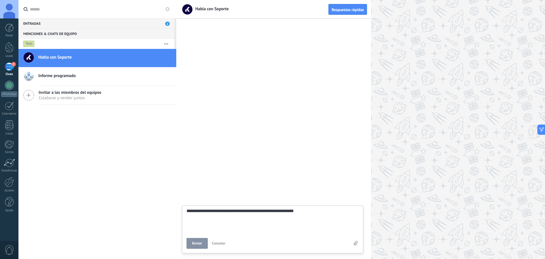
type textarea "**********"
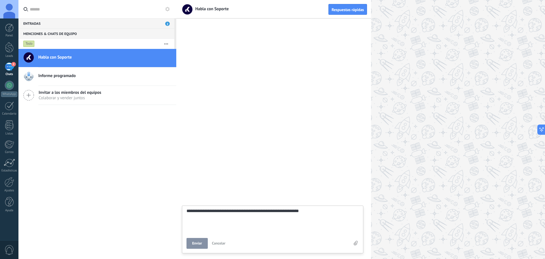
type textarea "**********"
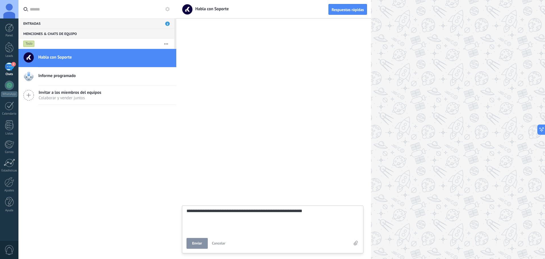
type textarea "**********"
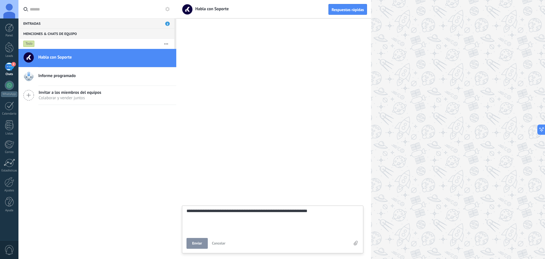
type textarea "**********"
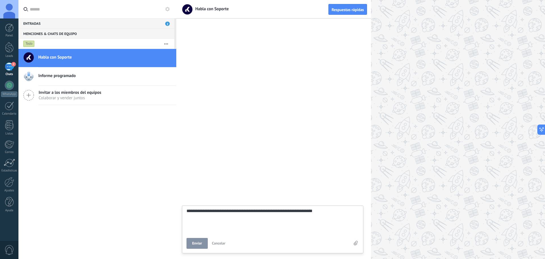
type textarea "**********"
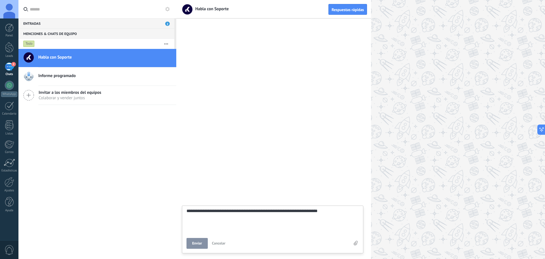
type textarea "**********"
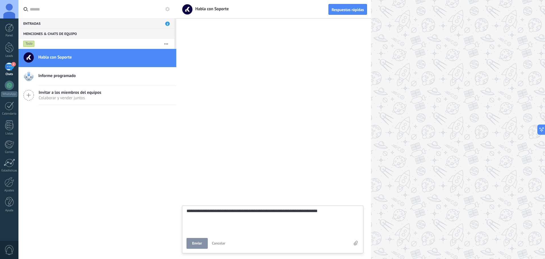
type textarea "**********"
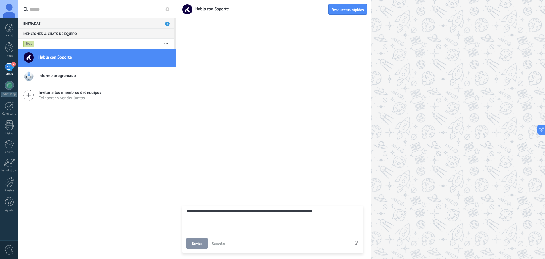
type textarea "**********"
click at [196, 244] on span "Enviar" at bounding box center [197, 243] width 10 height 4
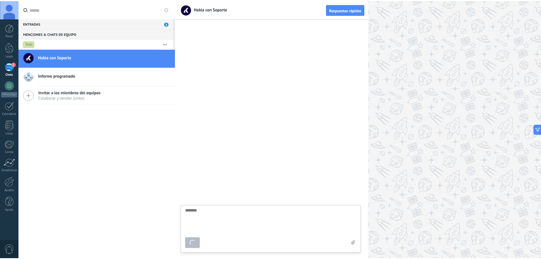
scroll to position [5, 0]
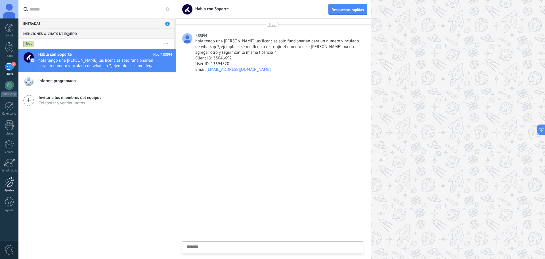
click at [10, 186] on div at bounding box center [10, 182] width 10 height 10
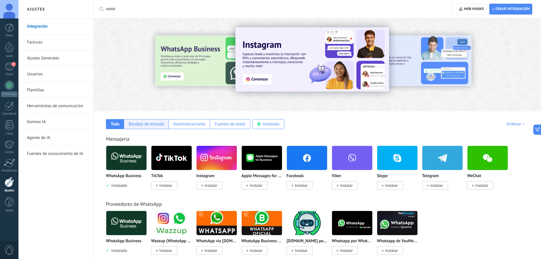
click at [158, 126] on div "Bandeja de entrada" at bounding box center [146, 123] width 35 height 5
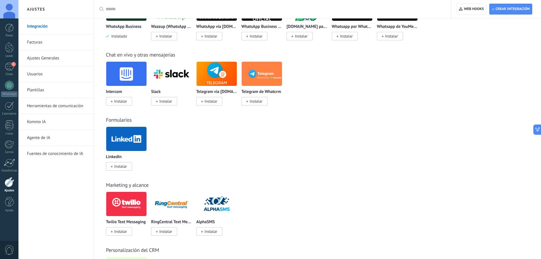
scroll to position [270, 0]
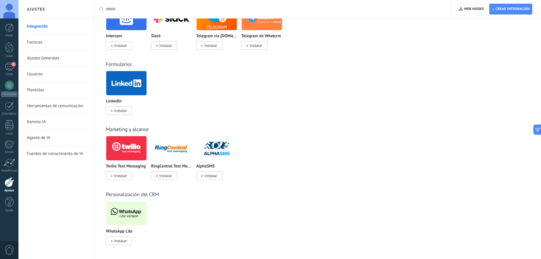
click at [11, 185] on div at bounding box center [10, 182] width 10 height 10
click at [41, 78] on link "Usuarios" at bounding box center [57, 74] width 61 height 16
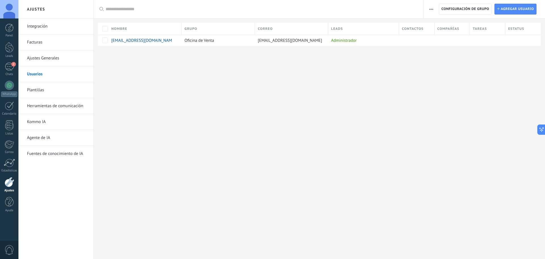
drag, startPoint x: 274, startPoint y: 99, endPoint x: 407, endPoint y: 79, distance: 134.6
click at [278, 100] on div "Ajustes Integración Facturas Ajustes Generales Usuarios Plantillas Herramientas…" at bounding box center [281, 129] width 527 height 259
click at [513, 9] on span "Agregar usuario" at bounding box center [517, 9] width 33 height 10
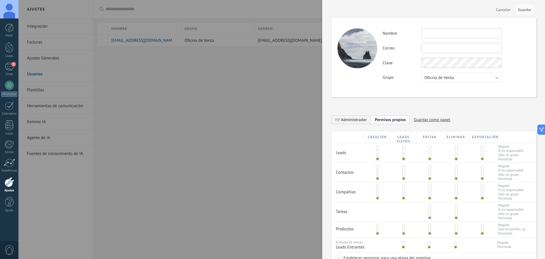
click at [445, 31] on input "text" at bounding box center [462, 33] width 80 height 10
click at [435, 31] on input "text" at bounding box center [462, 33] width 80 height 10
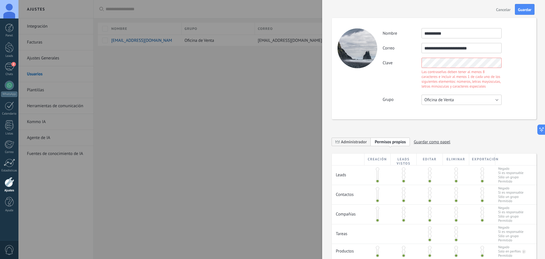
click at [469, 76] on div "**********" at bounding box center [457, 66] width 148 height 77
click at [468, 57] on div "**********" at bounding box center [457, 66] width 148 height 77
click at [398, 60] on div "Clave Las contraseñas deben tener al menos 8 caracteres e incluir al menos 1 de…" at bounding box center [457, 74] width 148 height 32
click at [405, 62] on div "Clave Las contraseñas deben tener al menos 8 caracteres e incluir al menos 1 de…" at bounding box center [457, 74] width 148 height 32
drag, startPoint x: 401, startPoint y: 80, endPoint x: 438, endPoint y: 70, distance: 38.1
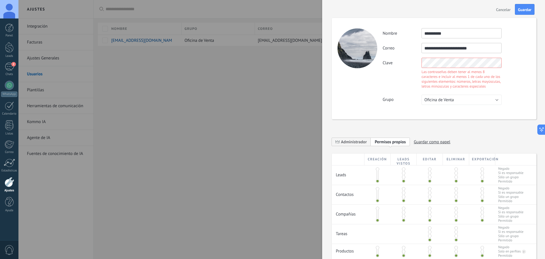
click at [403, 80] on div "**********" at bounding box center [457, 66] width 148 height 77
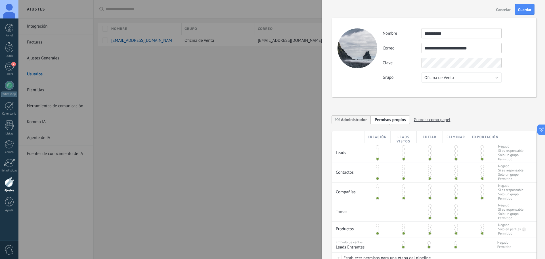
click at [407, 57] on div "**********" at bounding box center [457, 55] width 148 height 55
click at [439, 78] on span "Oficina de Venta" at bounding box center [439, 77] width 30 height 5
click at [449, 85] on span "Usuarios libres" at bounding box center [458, 87] width 81 height 5
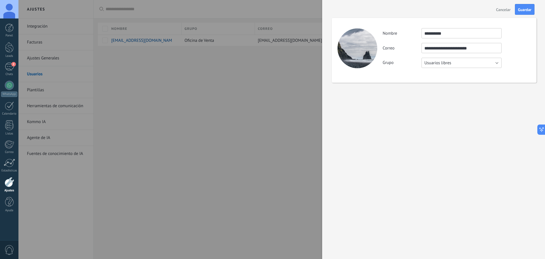
click at [442, 66] on button "Usuarios libres" at bounding box center [462, 63] width 80 height 10
click at [438, 66] on li "Oficina de Venta" at bounding box center [459, 63] width 83 height 10
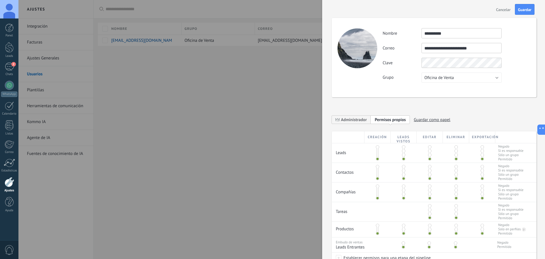
click at [392, 121] on span "Permisos propios" at bounding box center [390, 119] width 31 height 5
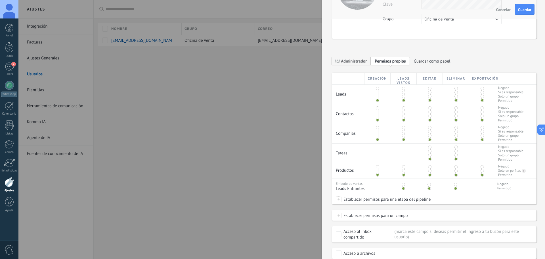
scroll to position [78, 0]
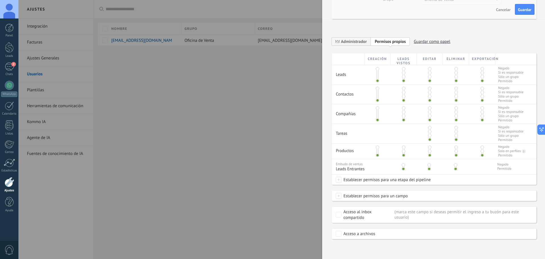
click at [347, 74] on div "Leads" at bounding box center [348, 72] width 33 height 15
click at [510, 75] on span "Sólo un grupo" at bounding box center [510, 77] width 25 height 4
drag, startPoint x: 376, startPoint y: 80, endPoint x: 379, endPoint y: 65, distance: 14.7
click at [379, 65] on div at bounding box center [378, 74] width 26 height 19
click at [377, 69] on span at bounding box center [377, 68] width 3 height 3
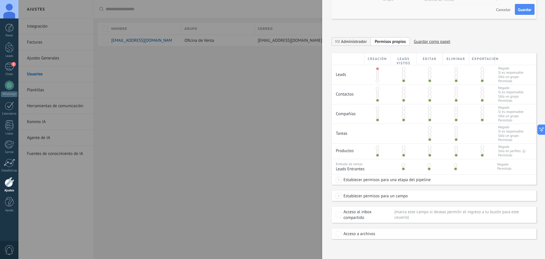
click at [377, 69] on span at bounding box center [377, 68] width 3 height 3
click at [378, 81] on span at bounding box center [377, 80] width 3 height 3
click at [377, 68] on span at bounding box center [377, 68] width 3 height 3
click at [377, 81] on span at bounding box center [377, 80] width 3 height 3
click at [376, 148] on span at bounding box center [377, 146] width 3 height 3
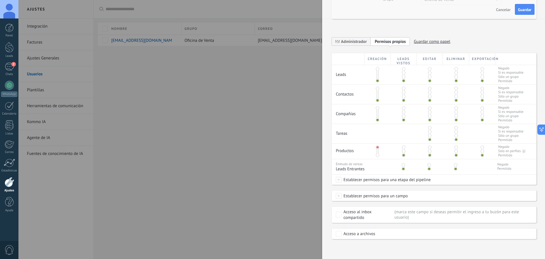
click at [394, 182] on span "Establecer permisos para una etapa del pipeline" at bounding box center [386, 179] width 89 height 10
click at [449, 180] on div at bounding box center [281, 129] width 527 height 259
drag, startPoint x: 376, startPoint y: 69, endPoint x: 404, endPoint y: 70, distance: 27.6
click at [377, 69] on span at bounding box center [377, 68] width 3 height 3
click at [404, 69] on span at bounding box center [403, 68] width 3 height 3
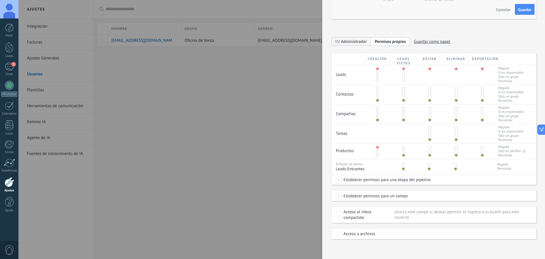
click at [377, 89] on span at bounding box center [377, 88] width 3 height 3
click at [405, 89] on span at bounding box center [403, 88] width 3 height 3
click at [376, 109] on span at bounding box center [377, 107] width 3 height 3
click at [403, 107] on span at bounding box center [403, 107] width 3 height 3
click at [429, 128] on span at bounding box center [429, 127] width 3 height 3
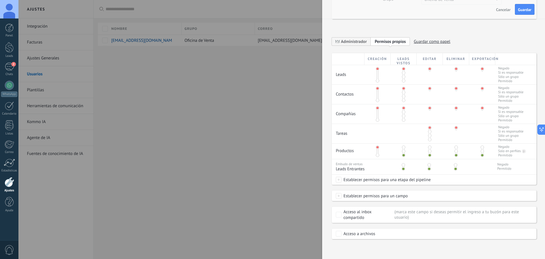
click at [403, 147] on span at bounding box center [403, 146] width 3 height 3
click at [403, 163] on span at bounding box center [403, 164] width 3 height 3
drag, startPoint x: 377, startPoint y: 101, endPoint x: 380, endPoint y: 101, distance: 2.9
click at [378, 101] on span at bounding box center [377, 100] width 3 height 3
click at [404, 100] on span at bounding box center [403, 100] width 3 height 3
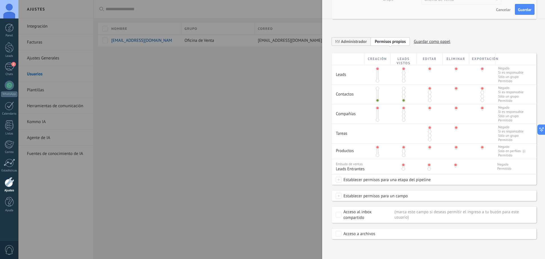
click at [429, 93] on span at bounding box center [429, 92] width 3 height 3
click at [429, 96] on span at bounding box center [429, 96] width 3 height 3
click at [429, 99] on span at bounding box center [429, 100] width 3 height 3
click at [456, 95] on div at bounding box center [456, 94] width 26 height 19
click at [455, 94] on span at bounding box center [456, 92] width 3 height 3
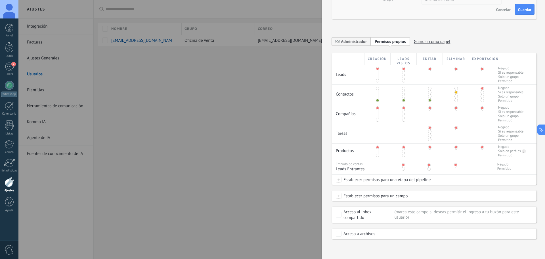
click at [455, 98] on span at bounding box center [456, 96] width 3 height 3
click at [455, 101] on span at bounding box center [456, 100] width 3 height 3
click at [376, 87] on span at bounding box center [377, 88] width 3 height 3
click at [430, 89] on span at bounding box center [429, 88] width 3 height 3
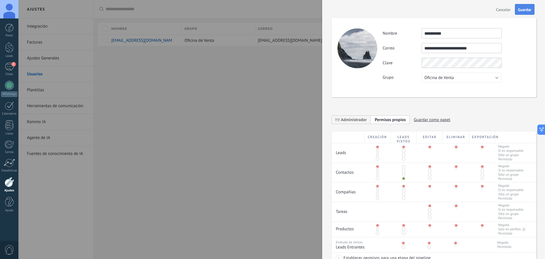
click at [528, 9] on span "Guardar" at bounding box center [524, 10] width 13 height 4
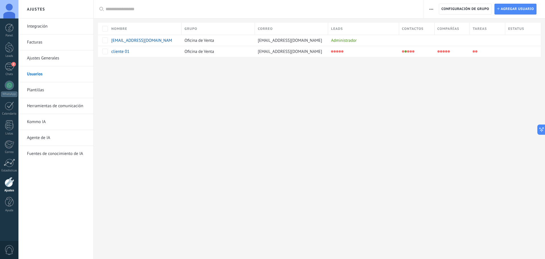
click at [355, 155] on div "Ajustes Integración Facturas Ajustes Generales Usuarios Plantillas Herramientas…" at bounding box center [281, 129] width 527 height 259
click at [7, 75] on div "Chats" at bounding box center [9, 74] width 16 height 4
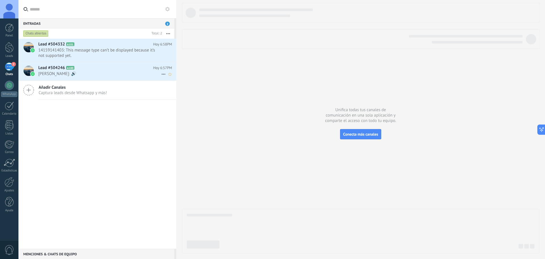
click at [67, 75] on span "[PERSON_NAME]: 🔊" at bounding box center [99, 73] width 123 height 5
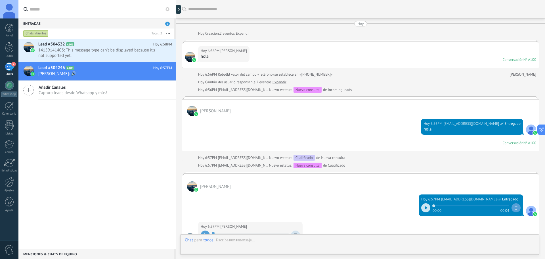
scroll to position [139, 0]
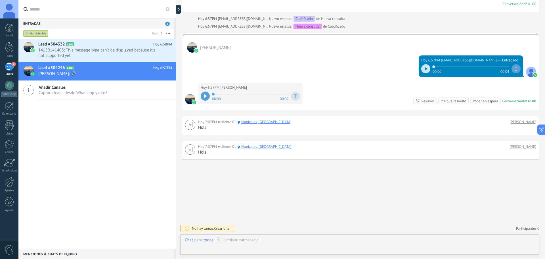
click at [294, 188] on div "Buscar Carga más [PERSON_NAME] Creación: 2 eventos Expandir Hoy 6:56PM [PERSON_…" at bounding box center [360, 59] width 369 height 397
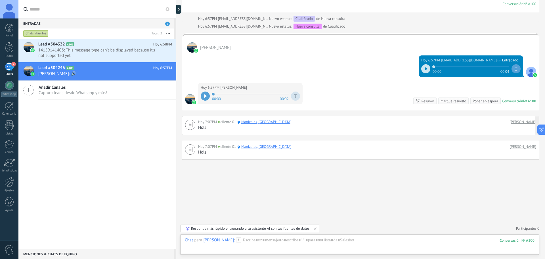
click at [317, 125] on div "Hola" at bounding box center [367, 128] width 338 height 6
click at [116, 74] on span "[PERSON_NAME]: 🔊" at bounding box center [99, 73] width 123 height 5
click at [107, 56] on span "14159141403: This message type can’t be displayed because it’s not supported ye…" at bounding box center [99, 52] width 123 height 11
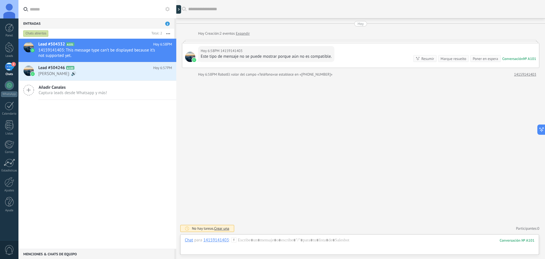
click at [298, 112] on div "Buscar Carga más [PERSON_NAME] Creación: 2 eventos Expandir Hoy 6:58PM 14159141…" at bounding box center [360, 129] width 369 height 259
click at [305, 111] on div "Buscar Carga más [PERSON_NAME] Creación: 2 eventos Expandir Hoy 6:58PM 14159141…" at bounding box center [360, 129] width 369 height 259
click at [106, 73] on span "[PERSON_NAME]: 🔊" at bounding box center [99, 73] width 123 height 5
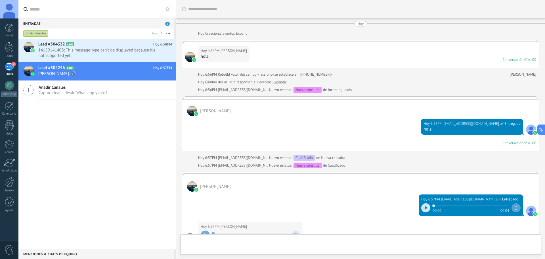
scroll to position [139, 0]
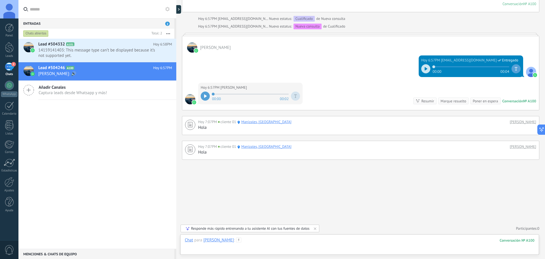
click at [276, 247] on div at bounding box center [360, 245] width 350 height 17
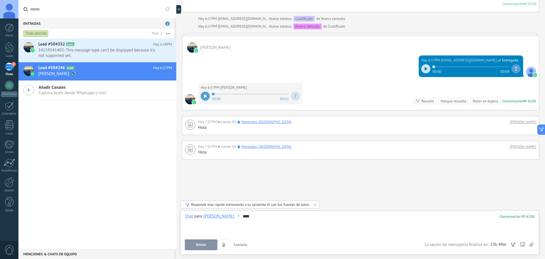
click at [419, 176] on div "Buscar Carga más [PERSON_NAME] Creación: 2 eventos Expandir Hoy 6:56PM [PERSON_…" at bounding box center [360, 59] width 369 height 397
click at [256, 217] on div "****" at bounding box center [360, 224] width 350 height 22
click at [204, 245] on span "Enviar" at bounding box center [201, 244] width 10 height 4
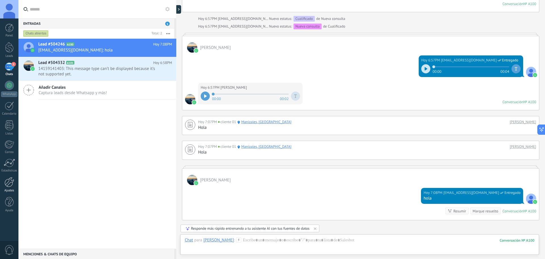
click at [12, 183] on div at bounding box center [10, 182] width 10 height 10
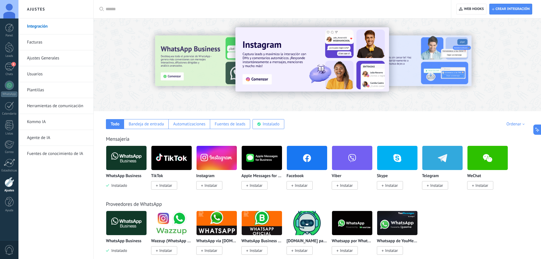
click at [34, 76] on link "Usuarios" at bounding box center [57, 74] width 61 height 16
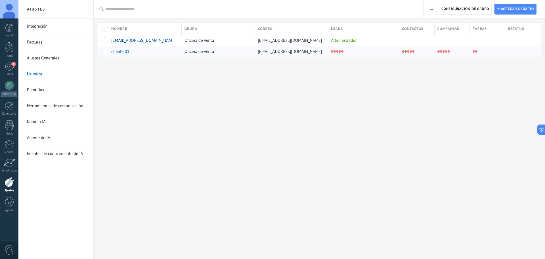
click at [208, 55] on div "Oficina de Venta" at bounding box center [217, 51] width 70 height 11
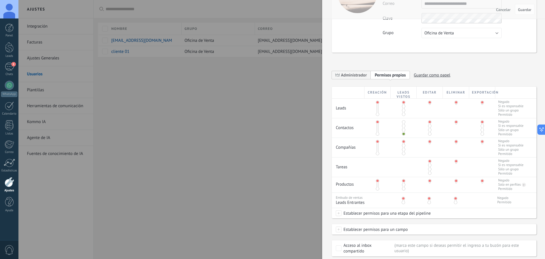
scroll to position [57, 0]
click at [403, 113] on span at bounding box center [403, 112] width 3 height 3
click at [429, 113] on span at bounding box center [429, 112] width 3 height 3
click at [522, 14] on button "Guardar" at bounding box center [525, 9] width 20 height 11
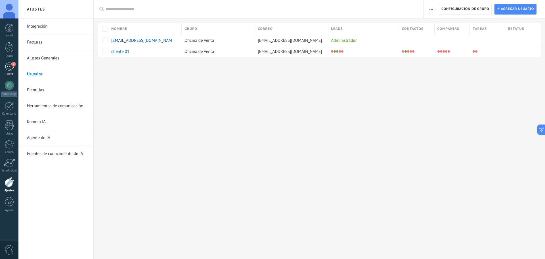
click at [15, 70] on link "2 Chats" at bounding box center [9, 69] width 18 height 14
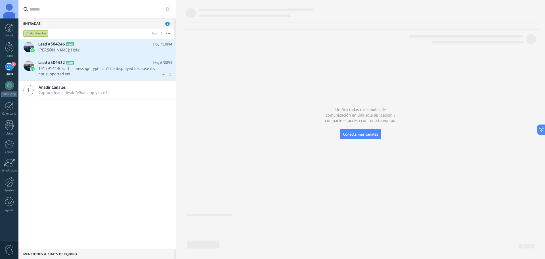
click at [75, 72] on span "14159141403: This message type can’t be displayed because it’s not supported ye…" at bounding box center [99, 71] width 123 height 11
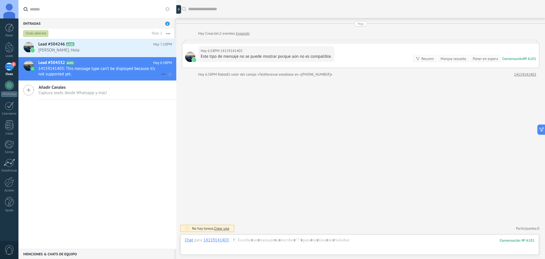
click at [162, 75] on icon at bounding box center [163, 74] width 7 height 7
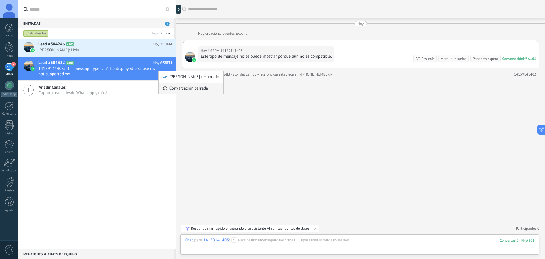
click at [179, 89] on span "Conversación cerrada" at bounding box center [188, 88] width 39 height 11
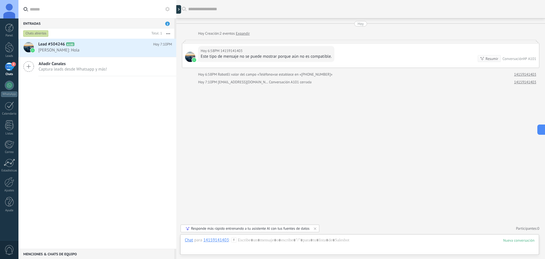
click at [254, 135] on div "Buscar Carga más [PERSON_NAME] Creación: 2 eventos Expandir Hoy 6:58PM 14159141…" at bounding box center [360, 129] width 369 height 259
click at [13, 186] on div at bounding box center [10, 182] width 10 height 10
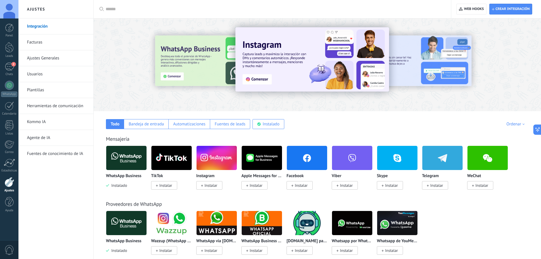
click at [54, 76] on link "Usuarios" at bounding box center [57, 74] width 61 height 16
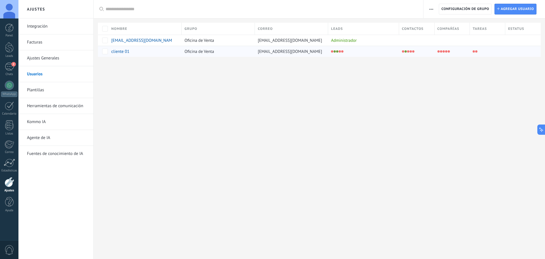
click at [156, 53] on div "cliente 01" at bounding box center [141, 51] width 61 height 5
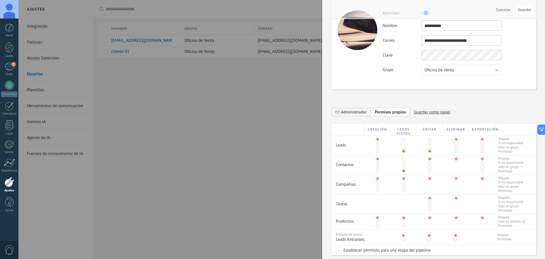
scroll to position [28, 0]
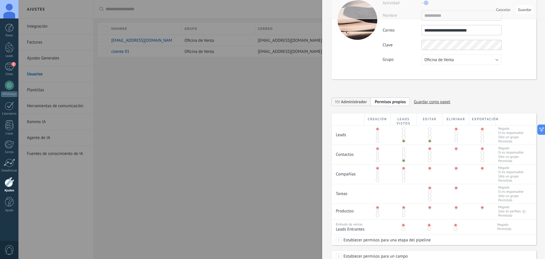
click at [430, 162] on span at bounding box center [429, 160] width 3 height 3
click at [456, 160] on span at bounding box center [456, 160] width 3 height 3
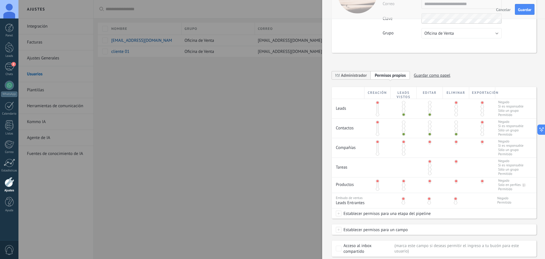
scroll to position [85, 0]
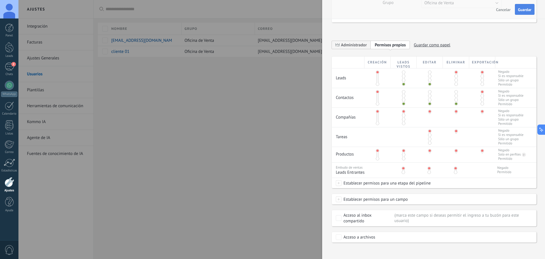
click at [526, 8] on span "Guardar" at bounding box center [524, 10] width 13 height 4
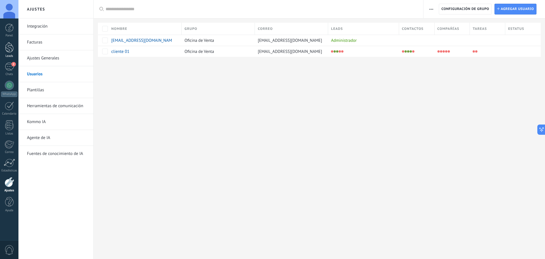
click at [12, 53] on link "Leads" at bounding box center [9, 50] width 18 height 16
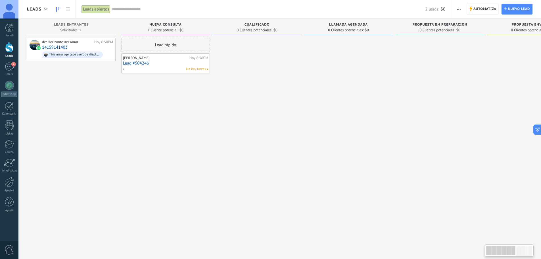
click at [141, 132] on div "Lead rápido [PERSON_NAME] [PERSON_NAME] 6:56PM Lead #504246 No hay tareas" at bounding box center [165, 130] width 89 height 185
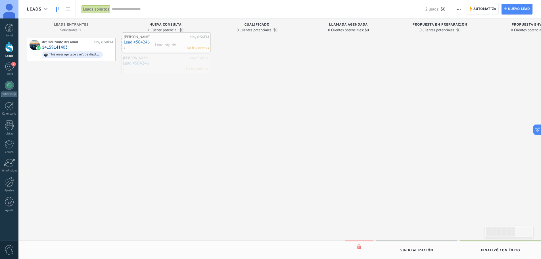
drag, startPoint x: 173, startPoint y: 62, endPoint x: 173, endPoint y: 42, distance: 20.4
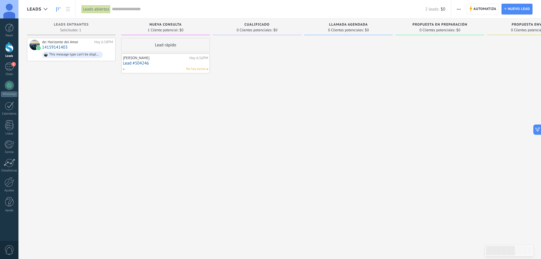
click at [233, 154] on div at bounding box center [257, 130] width 89 height 185
click at [66, 26] on span "Leads Entrantes" at bounding box center [71, 25] width 35 height 4
click at [45, 9] on icon at bounding box center [46, 9] width 4 height 2
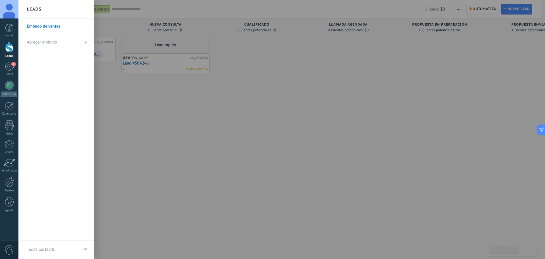
drag, startPoint x: 120, startPoint y: 103, endPoint x: 0, endPoint y: 22, distance: 144.0
click at [119, 102] on div at bounding box center [290, 129] width 545 height 259
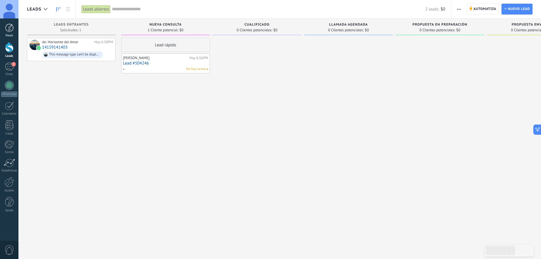
click at [14, 29] on link "Panel" at bounding box center [9, 31] width 18 height 14
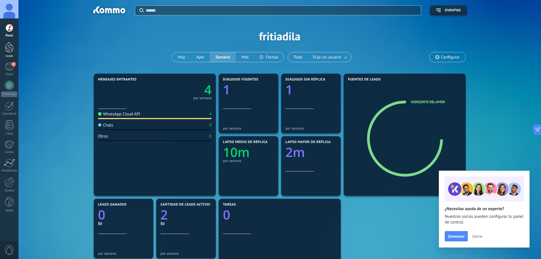
click at [11, 51] on div at bounding box center [9, 47] width 9 height 11
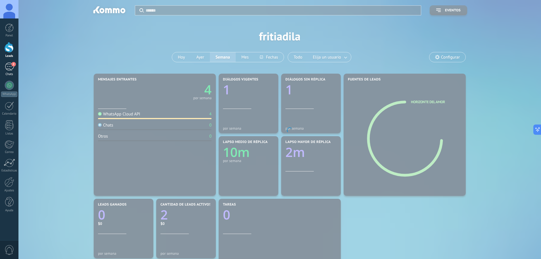
click at [13, 67] on div "2" at bounding box center [9, 66] width 9 height 8
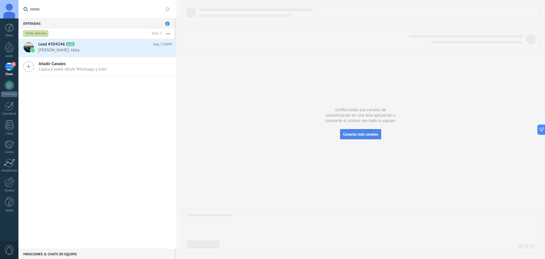
click at [361, 136] on span "Conecta más canales" at bounding box center [360, 133] width 35 height 5
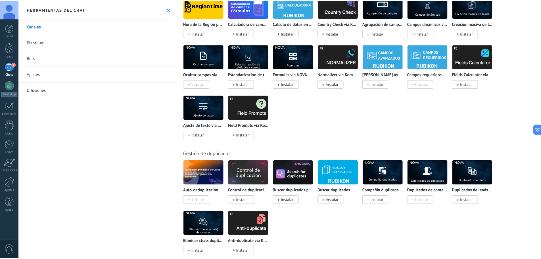
scroll to position [2101, 0]
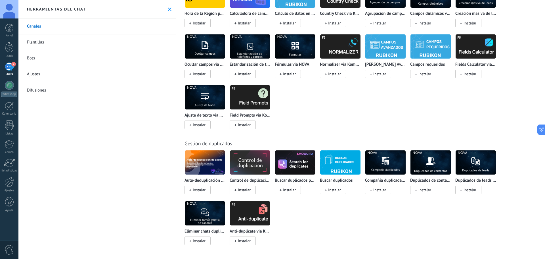
click at [118, 129] on div "Canales Plantillas Bots Ajustes Difusiones" at bounding box center [97, 138] width 158 height 240
click at [41, 58] on link "Bots" at bounding box center [97, 58] width 158 height 16
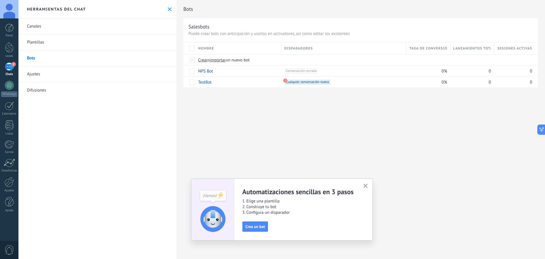
click at [45, 45] on link "Plantillas" at bounding box center [97, 42] width 158 height 16
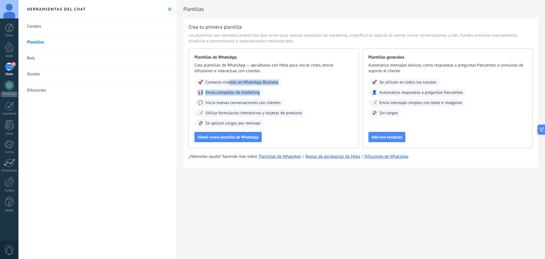
drag, startPoint x: 230, startPoint y: 81, endPoint x: 264, endPoint y: 102, distance: 40.1
click at [264, 97] on div "🚀 Contacta clientes en WhatsApp Business 📢 Envía campañas de marketing 💬 Inicia…" at bounding box center [273, 102] width 159 height 49
click at [264, 103] on span "Inicia nuevas conversaciones con clientes" at bounding box center [243, 103] width 75 height 6
click at [248, 102] on span "Inicia nuevas conversaciones con clientes" at bounding box center [243, 103] width 75 height 6
drag, startPoint x: 246, startPoint y: 102, endPoint x: 281, endPoint y: 105, distance: 34.2
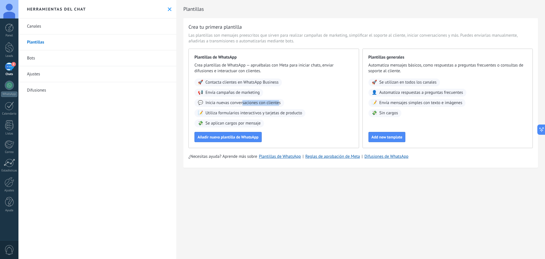
click at [280, 104] on span "Inicia nuevas conversaciones con clientes" at bounding box center [243, 103] width 75 height 6
click at [282, 114] on span "Utiliza formularios interactivos y tarjetas de producto" at bounding box center [254, 113] width 97 height 6
click at [42, 94] on link "Difusiones" at bounding box center [97, 90] width 158 height 16
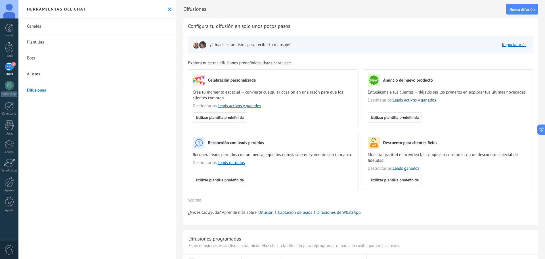
click at [40, 71] on link "Ajustes" at bounding box center [97, 74] width 158 height 16
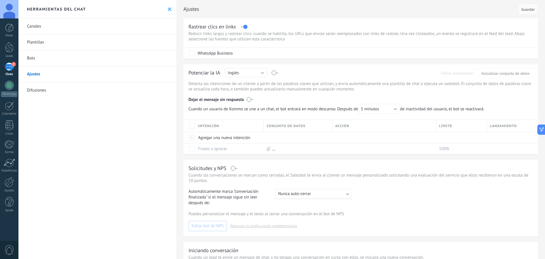
click at [41, 60] on link "Bots" at bounding box center [97, 58] width 158 height 16
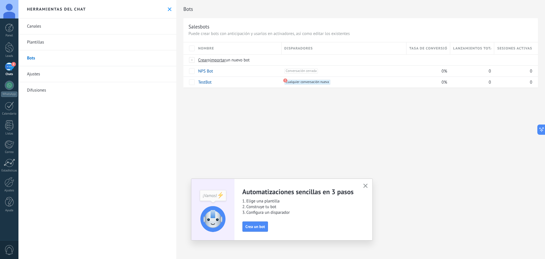
click at [47, 48] on link "Plantillas" at bounding box center [97, 42] width 158 height 16
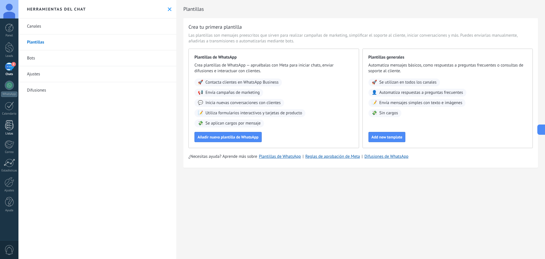
click at [9, 123] on div at bounding box center [9, 125] width 9 height 10
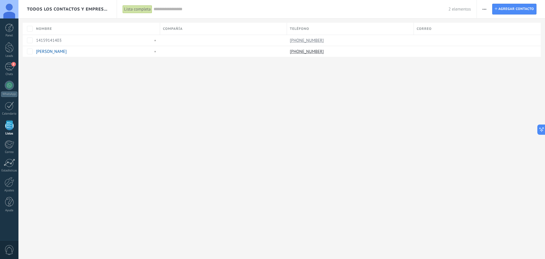
click at [9, 157] on div "Panel Leads 2 Chats WhatsApp Clientes" at bounding box center [9, 121] width 18 height 194
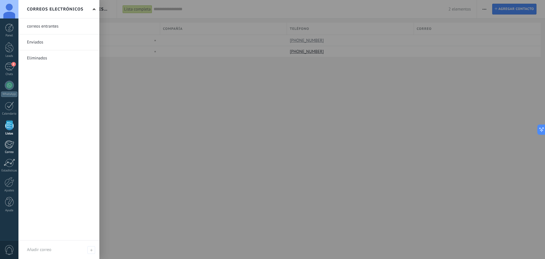
click at [7, 141] on div at bounding box center [9, 144] width 9 height 9
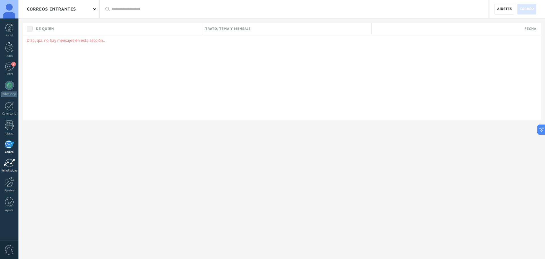
click at [9, 165] on div at bounding box center [9, 162] width 11 height 9
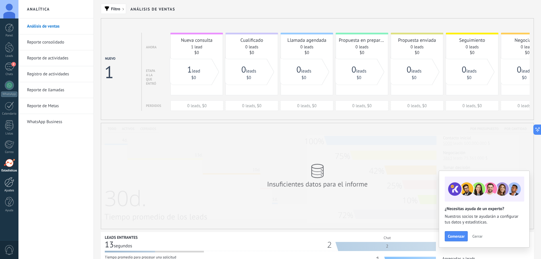
click at [16, 179] on link "Ajustes" at bounding box center [9, 184] width 18 height 15
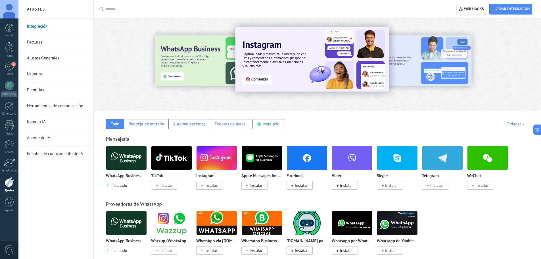
click at [58, 42] on link "Facturas" at bounding box center [57, 42] width 61 height 16
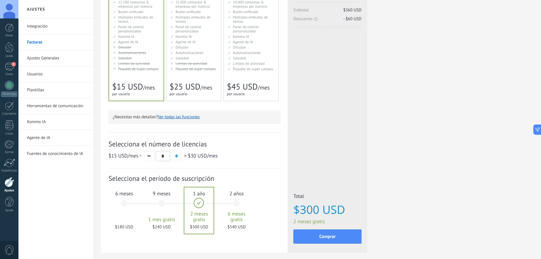
scroll to position [85, 0]
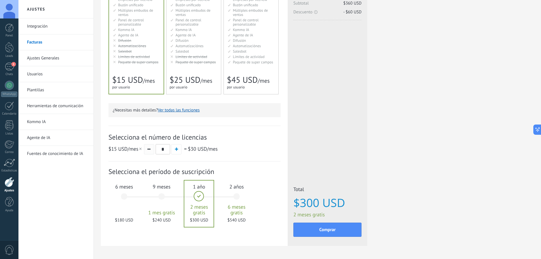
click at [147, 149] on button "button" at bounding box center [149, 149] width 10 height 10
type input "*"
click at [260, 160] on div "Selecciona el número de licencias $15 USD /mes * = $15 USD /mes" at bounding box center [194, 143] width 172 height 36
click at [121, 200] on div "6 meses $90 USD" at bounding box center [124, 199] width 31 height 40
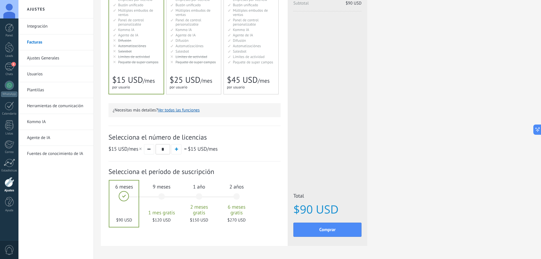
click at [307, 166] on div "Licencias adicionales Plan Básico Precio (por licencia/mes) $15 USD Nuevas lice…" at bounding box center [327, 89] width 79 height 313
click at [441, 18] on div "Detalles del plan Tu prueba gratuita con licencias ilimitadas y 10 GB de almace…" at bounding box center [317, 96] width 433 height 327
